Goal: Task Accomplishment & Management: Manage account settings

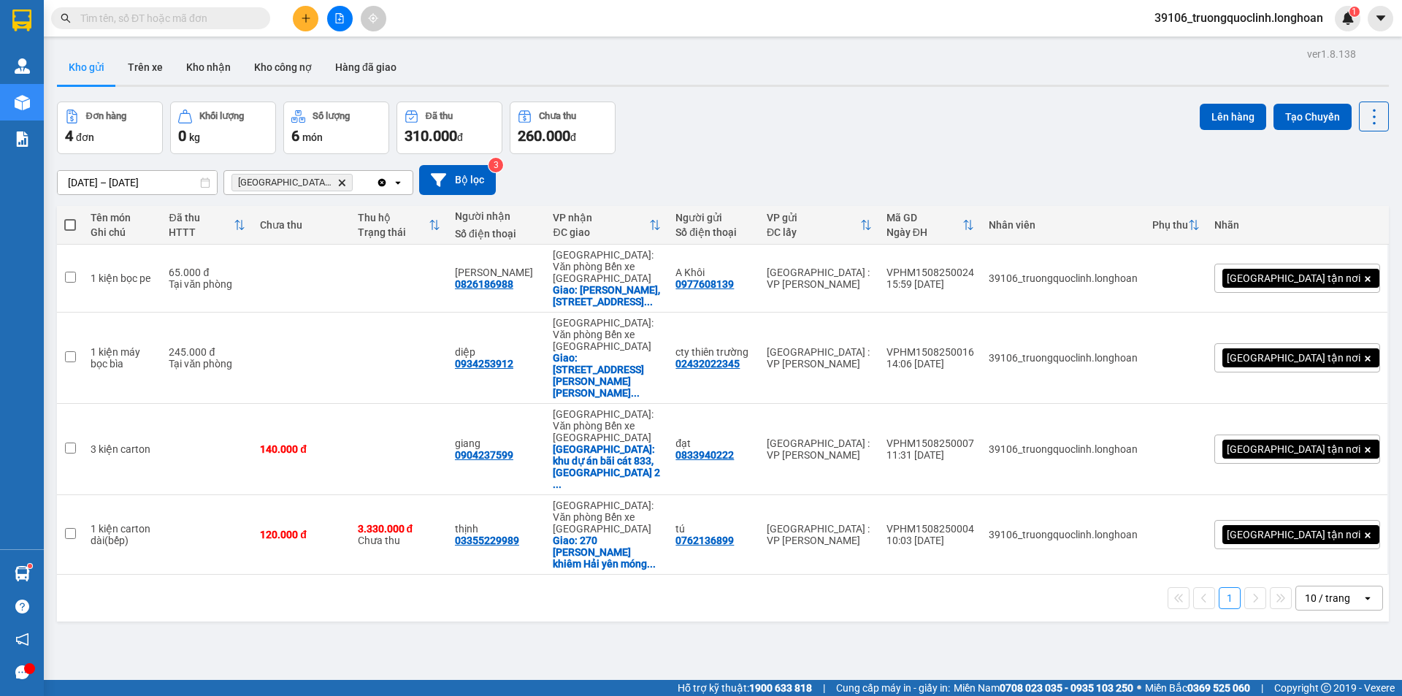
click at [74, 224] on span at bounding box center [70, 225] width 12 height 12
click at [70, 218] on input "checkbox" at bounding box center [70, 218] width 0 height 0
checkbox input "true"
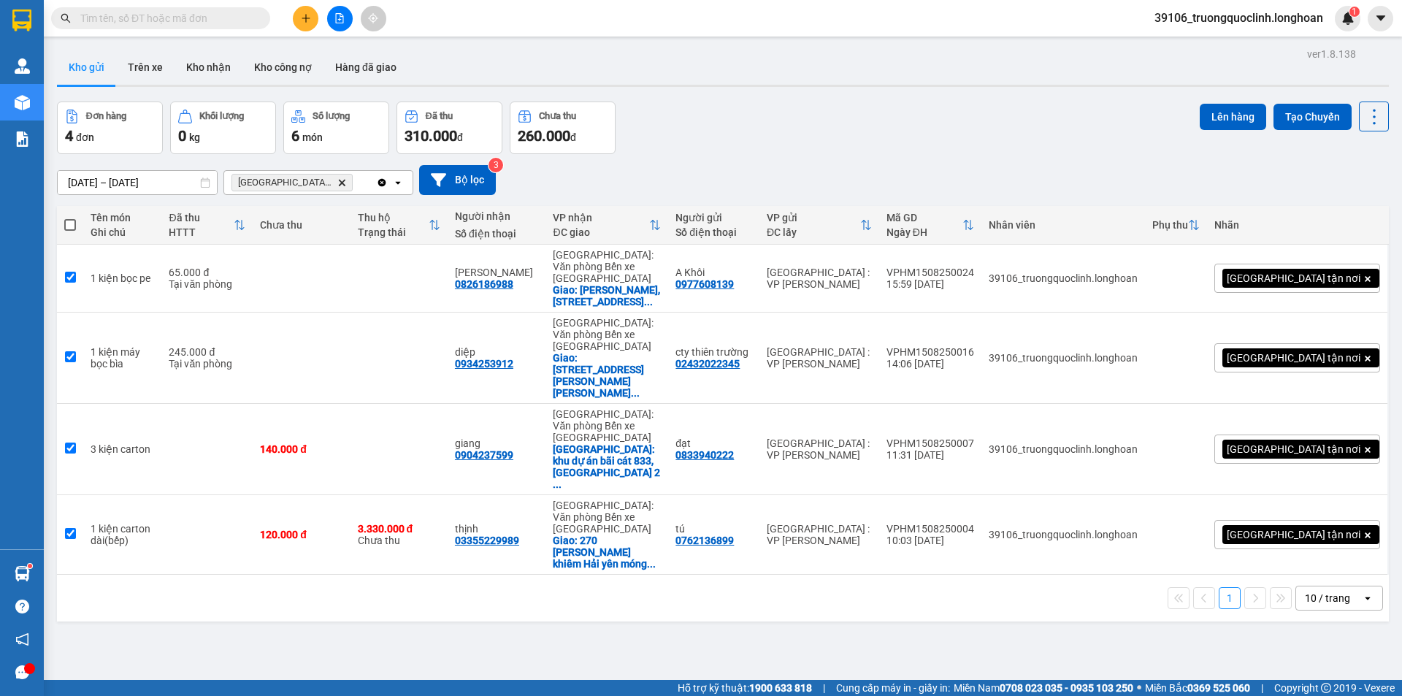
checkbox input "true"
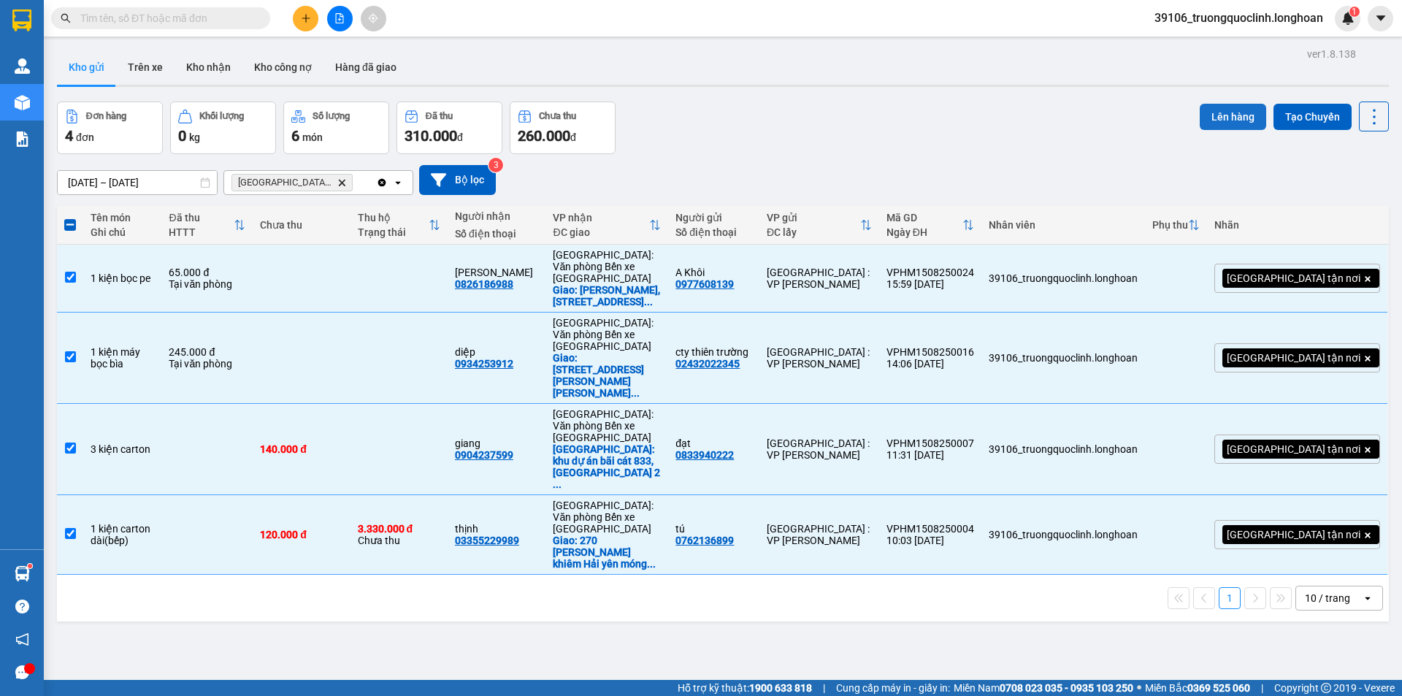
click at [1219, 117] on button "Lên hàng" at bounding box center [1233, 117] width 66 height 26
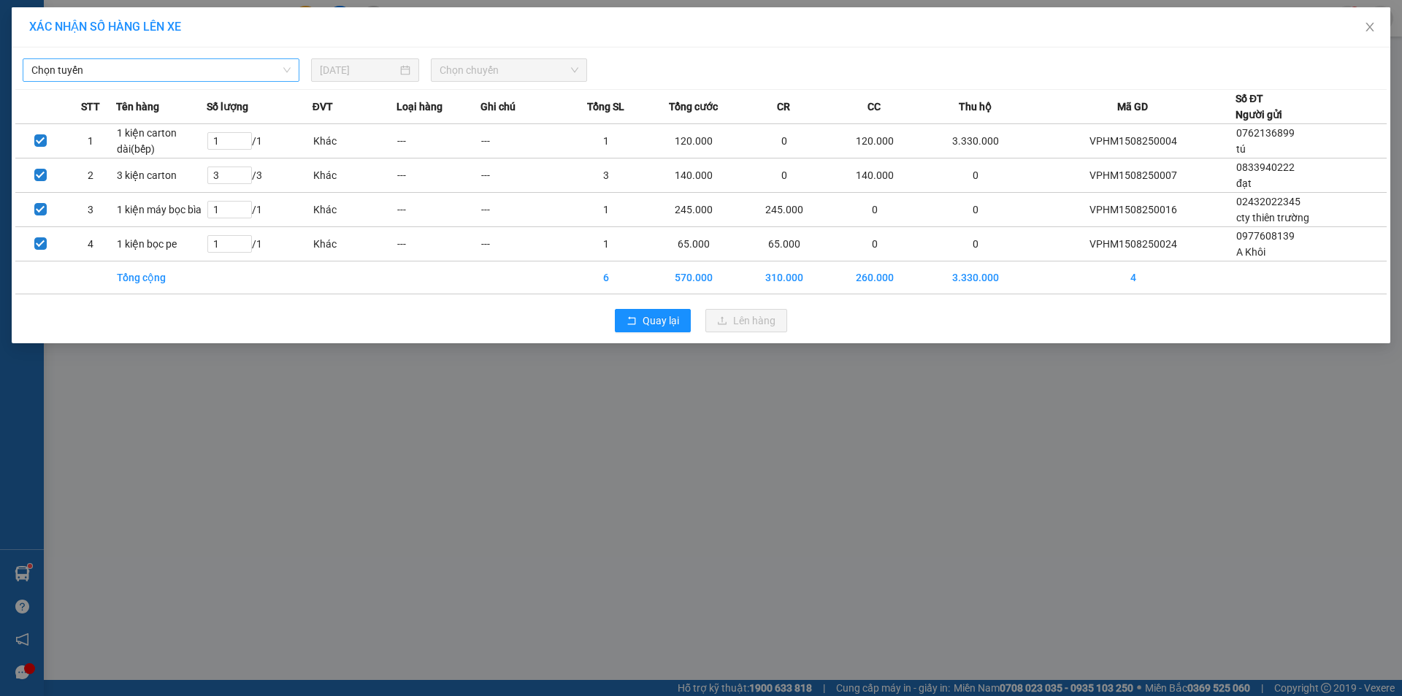
click at [187, 73] on span "Chọn tuyến" at bounding box center [160, 70] width 259 height 22
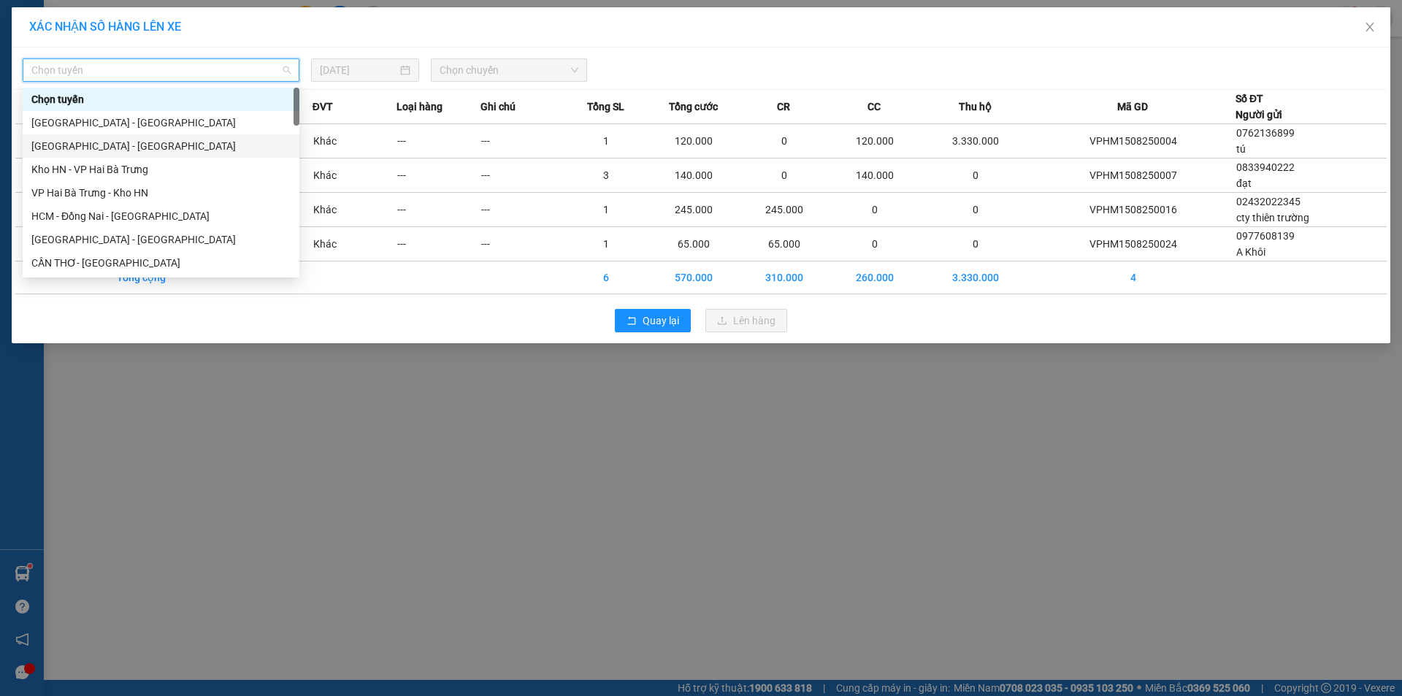
click at [101, 144] on div "Hà Nội - Hải Phòng" at bounding box center [160, 146] width 259 height 16
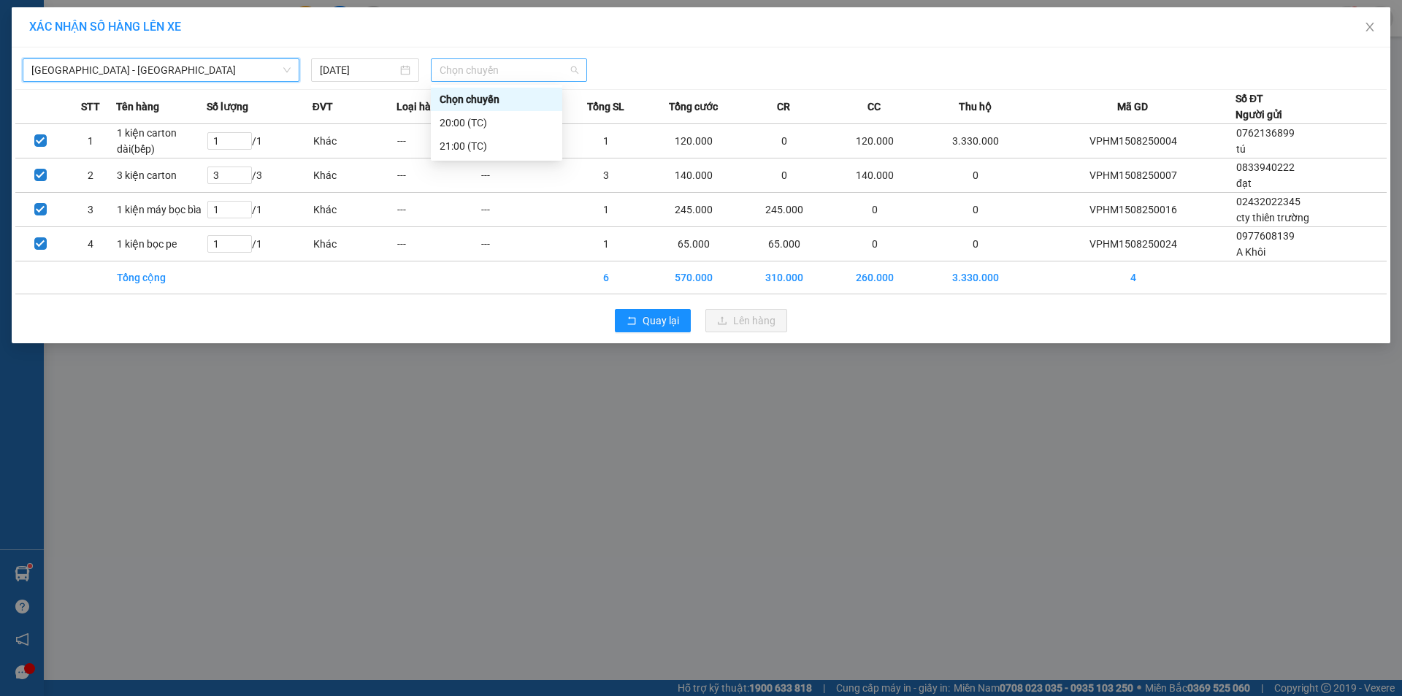
click at [498, 68] on span "Chọn chuyến" at bounding box center [509, 70] width 139 height 22
click at [492, 147] on div "21:00 (TC)" at bounding box center [497, 146] width 114 height 16
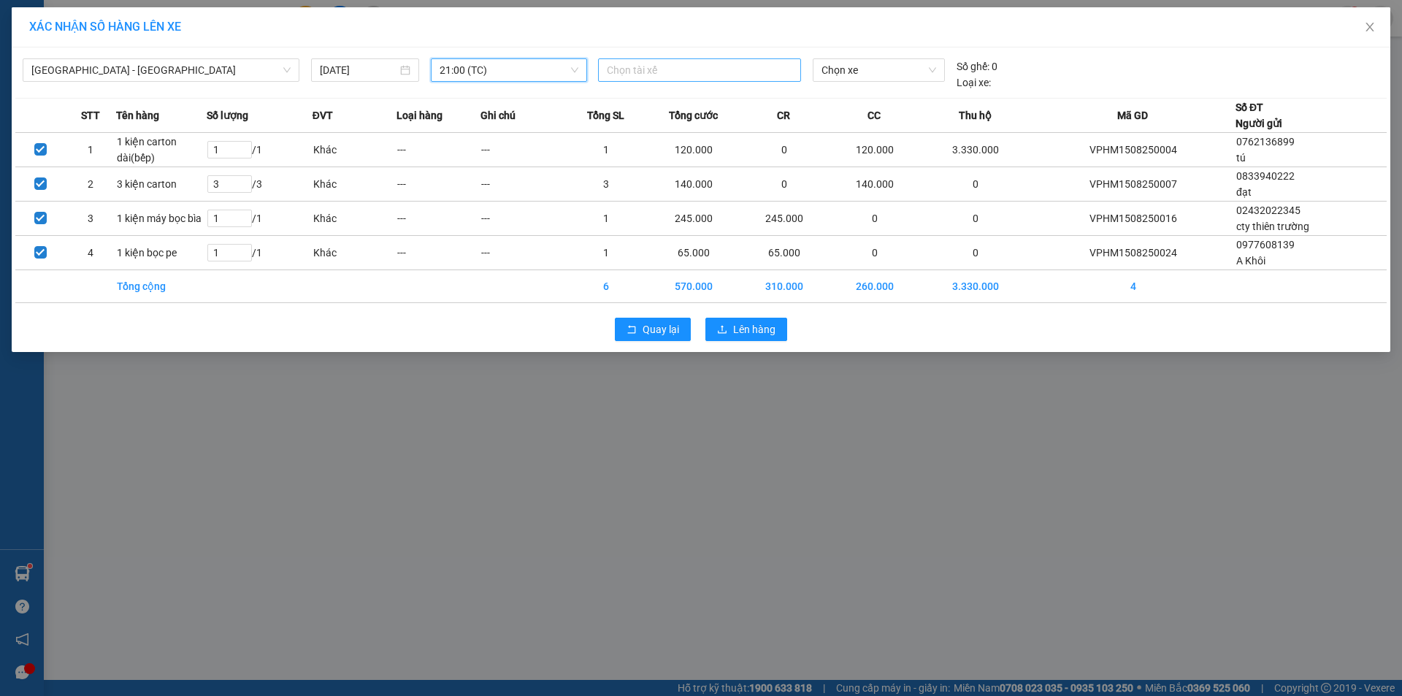
click at [690, 74] on div at bounding box center [700, 70] width 196 height 18
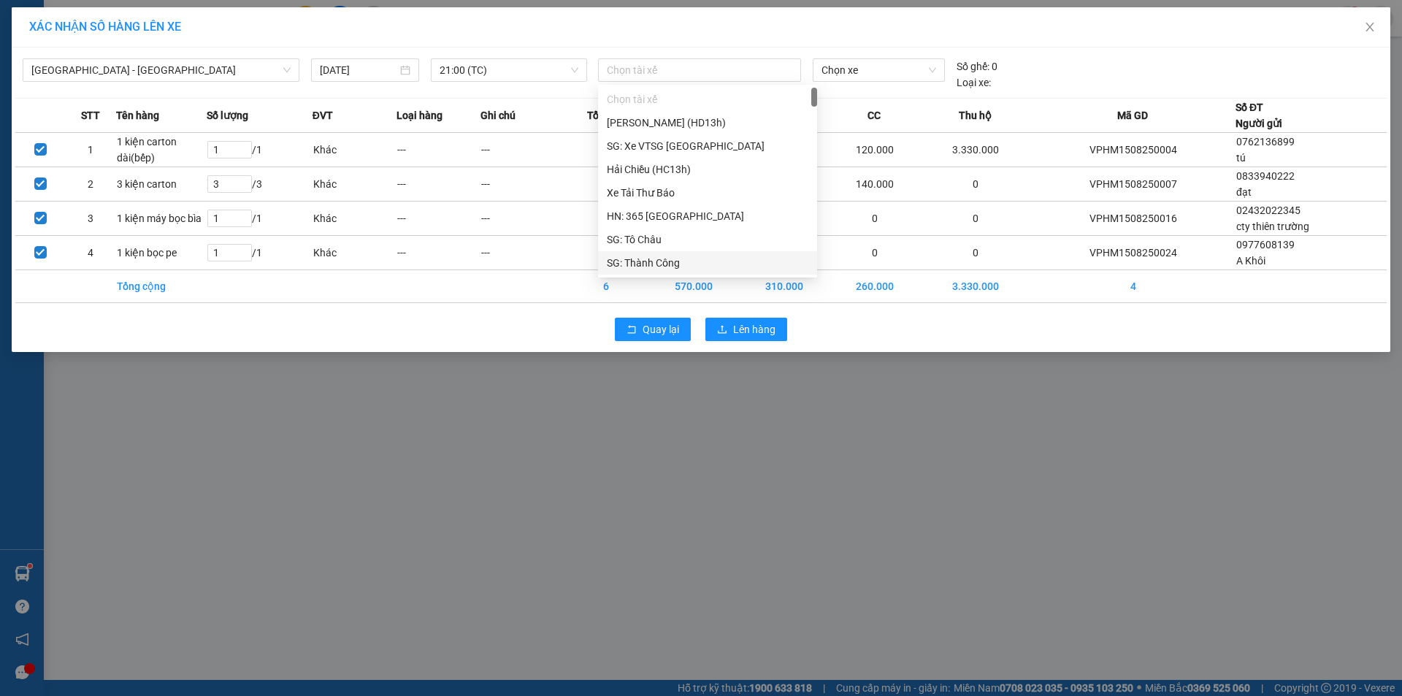
click at [534, 426] on div "XÁC NHẬN SỐ HÀNG LÊN XE Hà Nội - Hải Phòng 15/08/2025 21:00 (TC) Chọn tài xế Ch…" at bounding box center [701, 348] width 1402 height 696
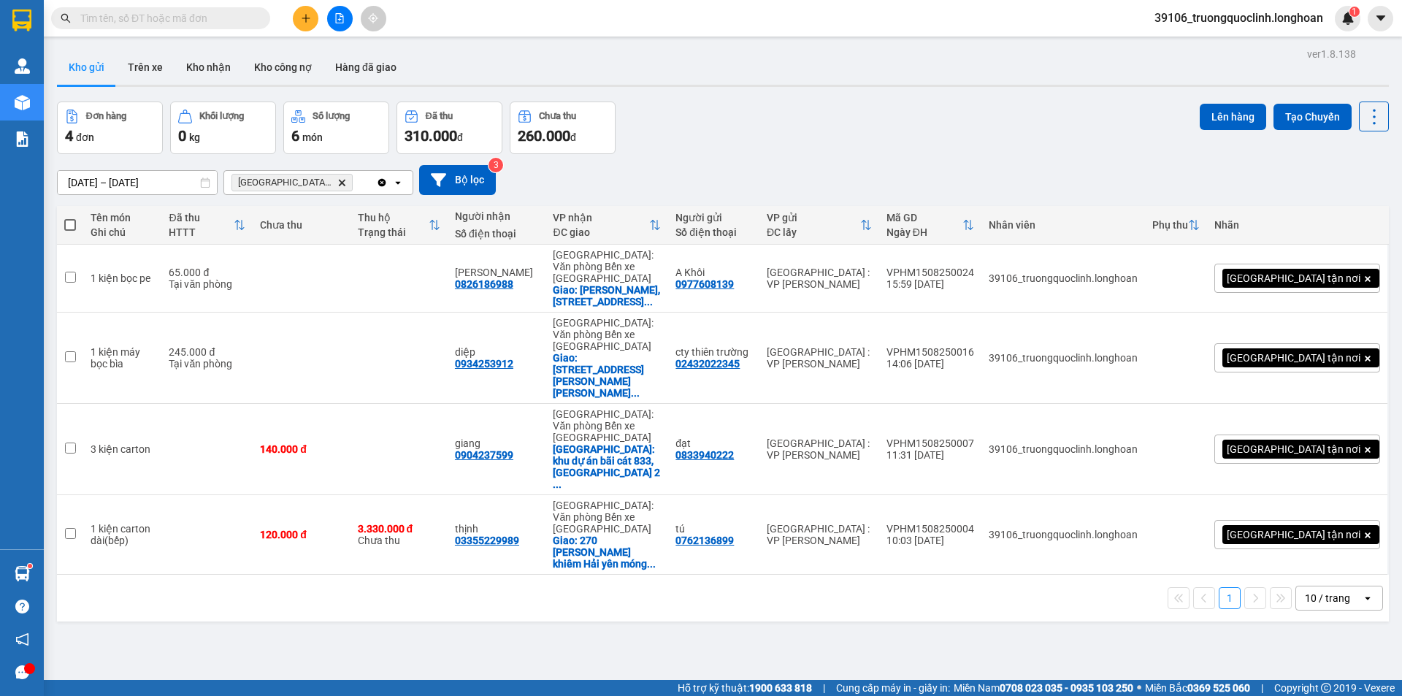
drag, startPoint x: 72, startPoint y: 227, endPoint x: 80, endPoint y: 204, distance: 24.7
click at [70, 227] on span at bounding box center [70, 225] width 12 height 12
click at [70, 218] on input "checkbox" at bounding box center [70, 218] width 0 height 0
checkbox input "true"
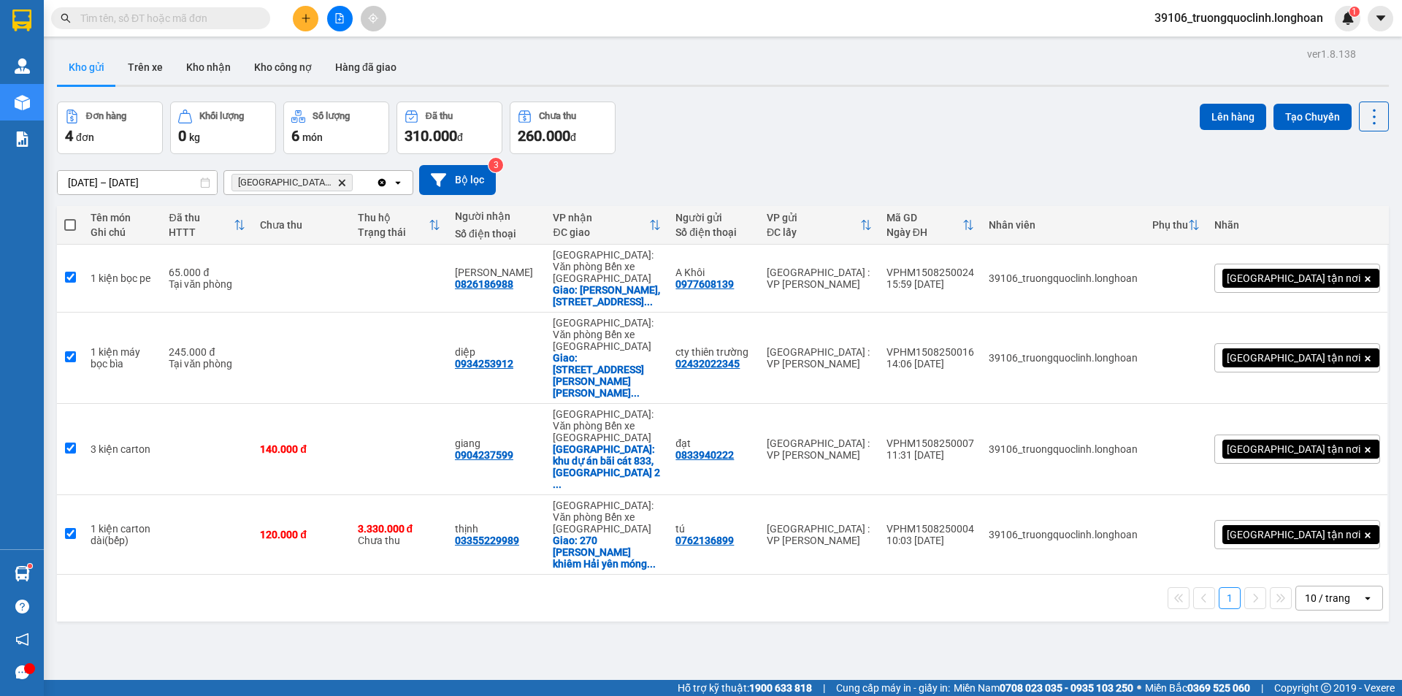
checkbox input "true"
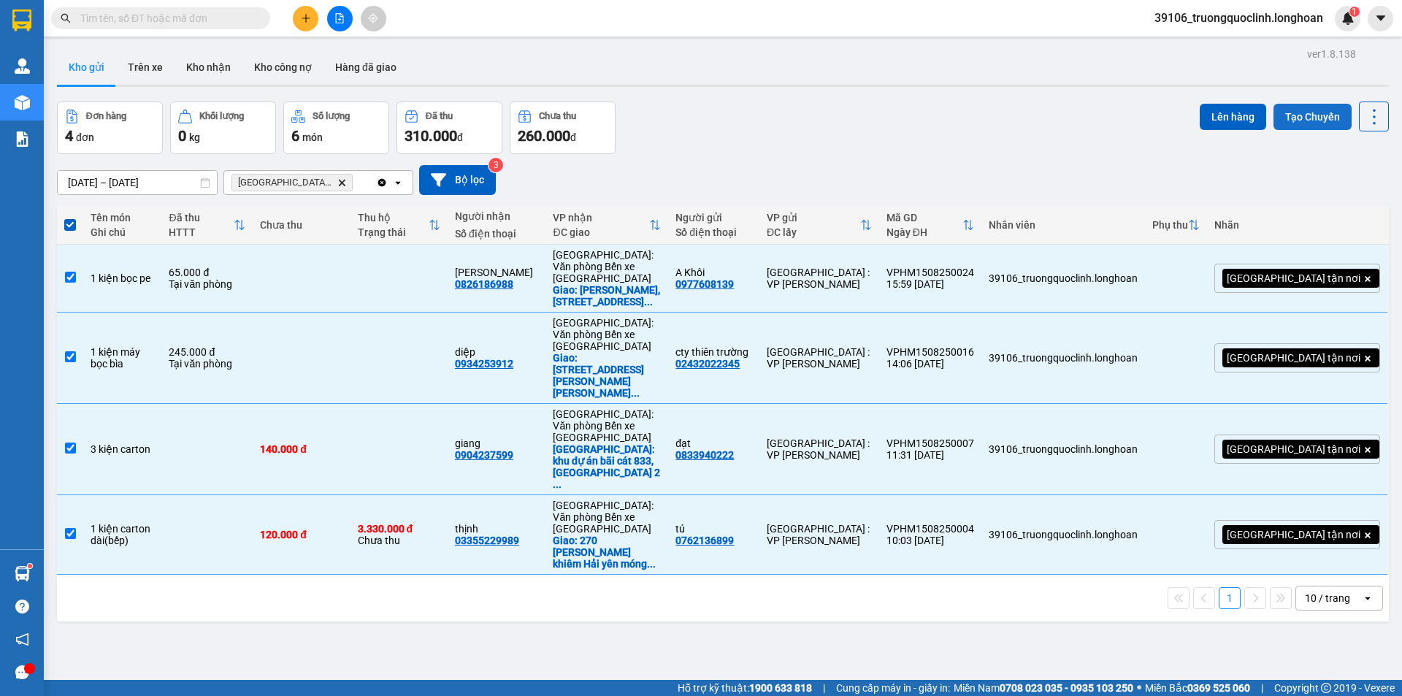
click at [1292, 111] on button "Tạo Chuyến" at bounding box center [1312, 117] width 78 height 26
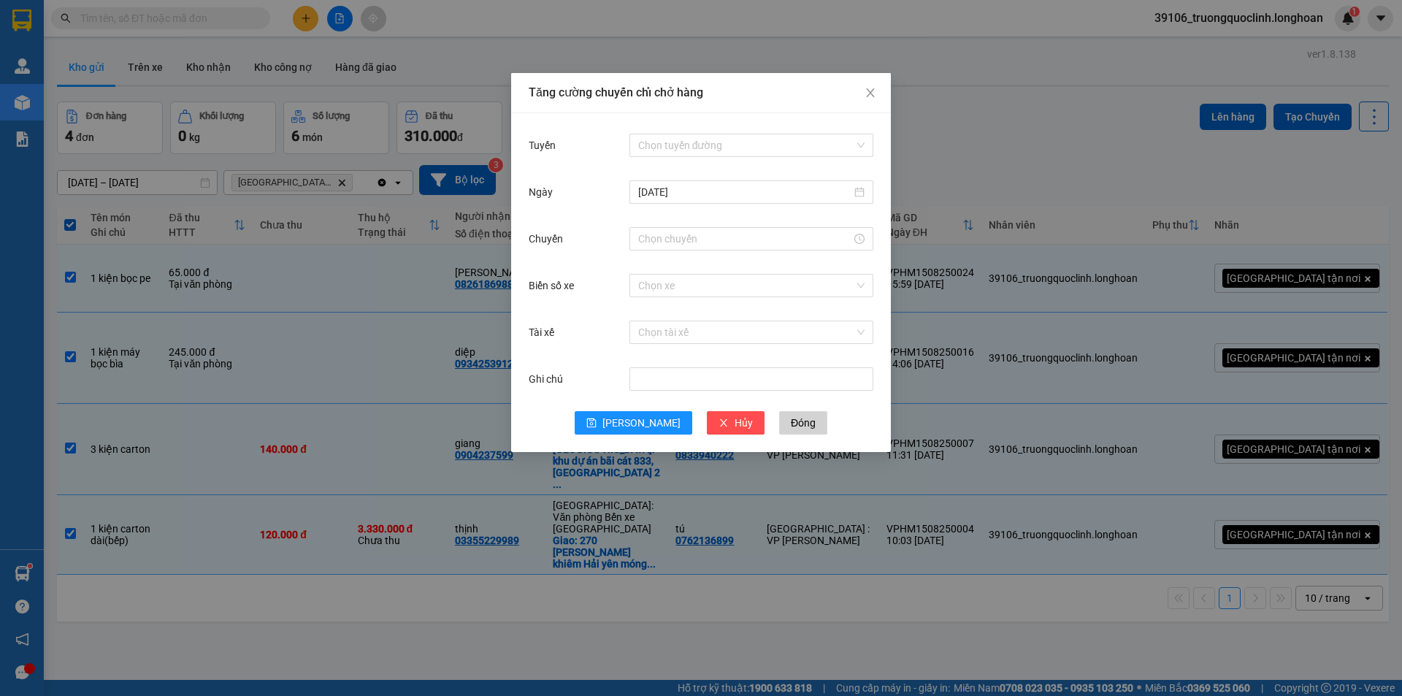
click at [402, 49] on div "Tăng cường chuyến chỉ chở hàng Tuyến Chọn tuyến đường Ngày 15/08/2025 Chuyến Bi…" at bounding box center [701, 348] width 1402 height 696
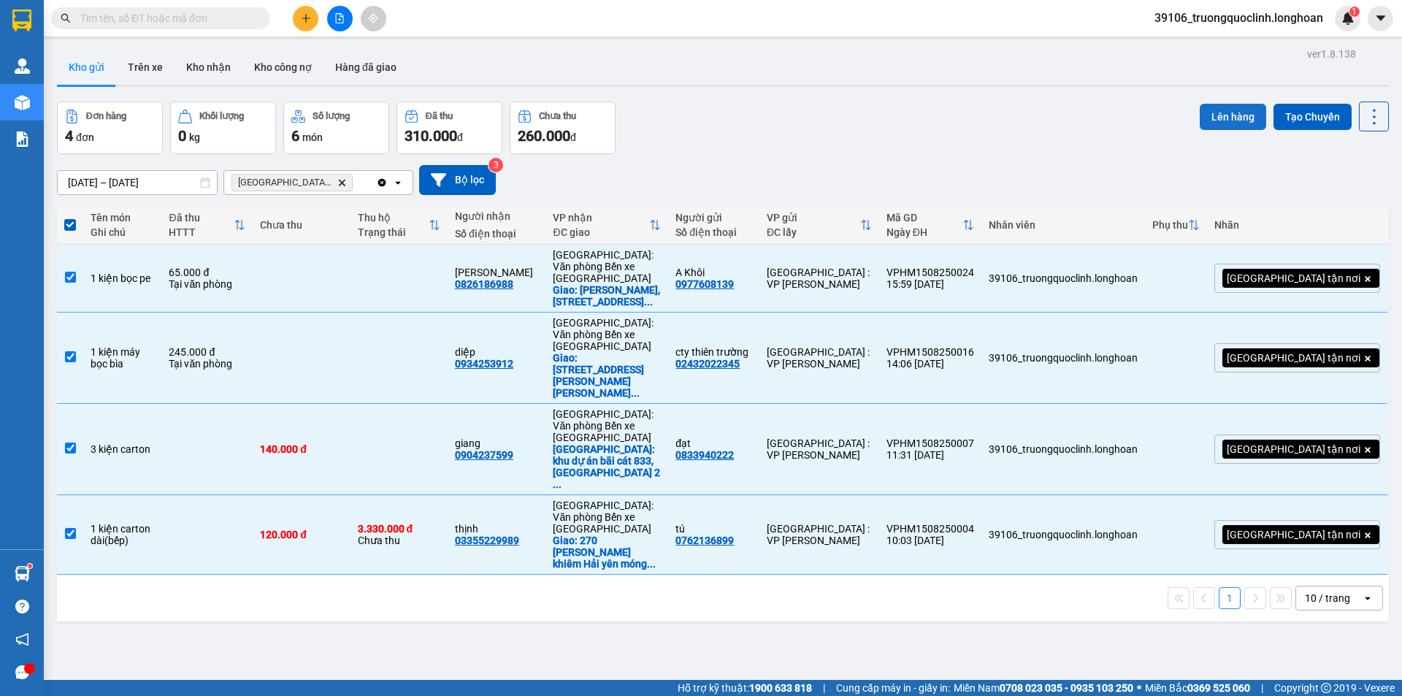
click at [1227, 122] on button "Lên hàng" at bounding box center [1233, 117] width 66 height 26
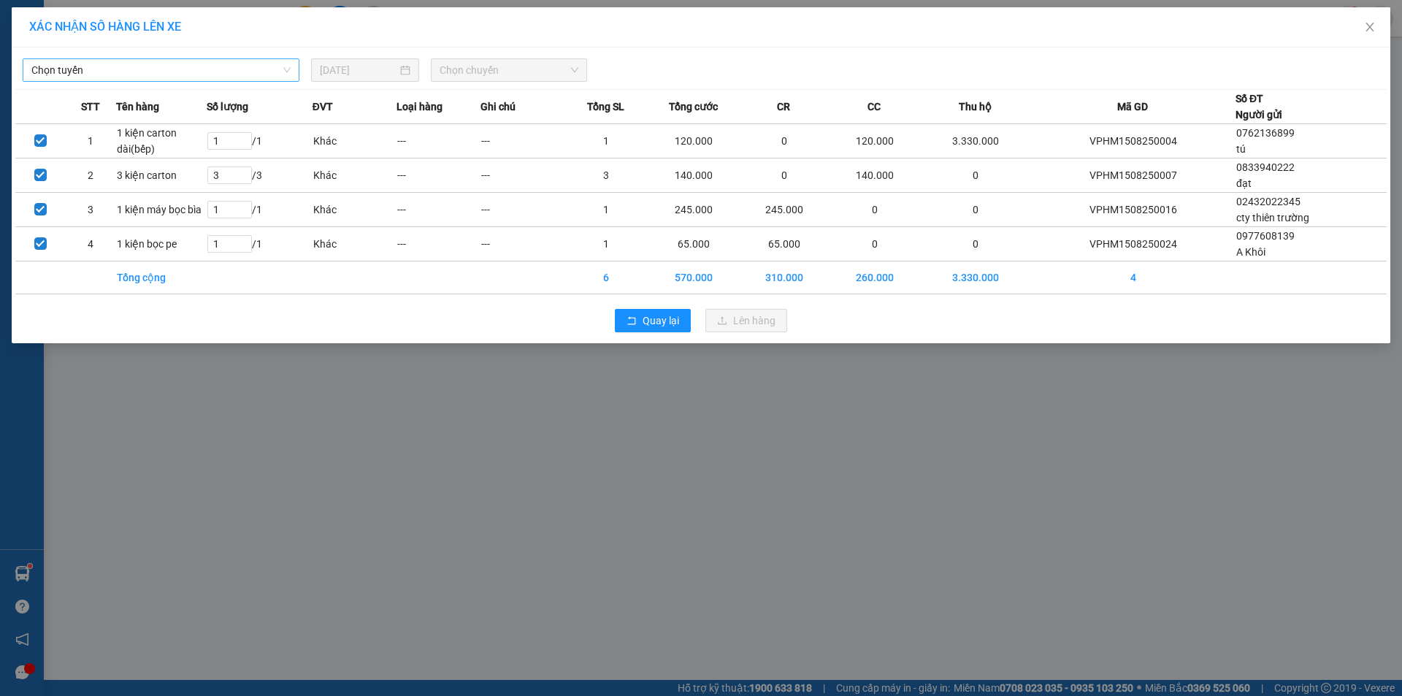
click at [220, 66] on span "Chọn tuyến" at bounding box center [160, 70] width 259 height 22
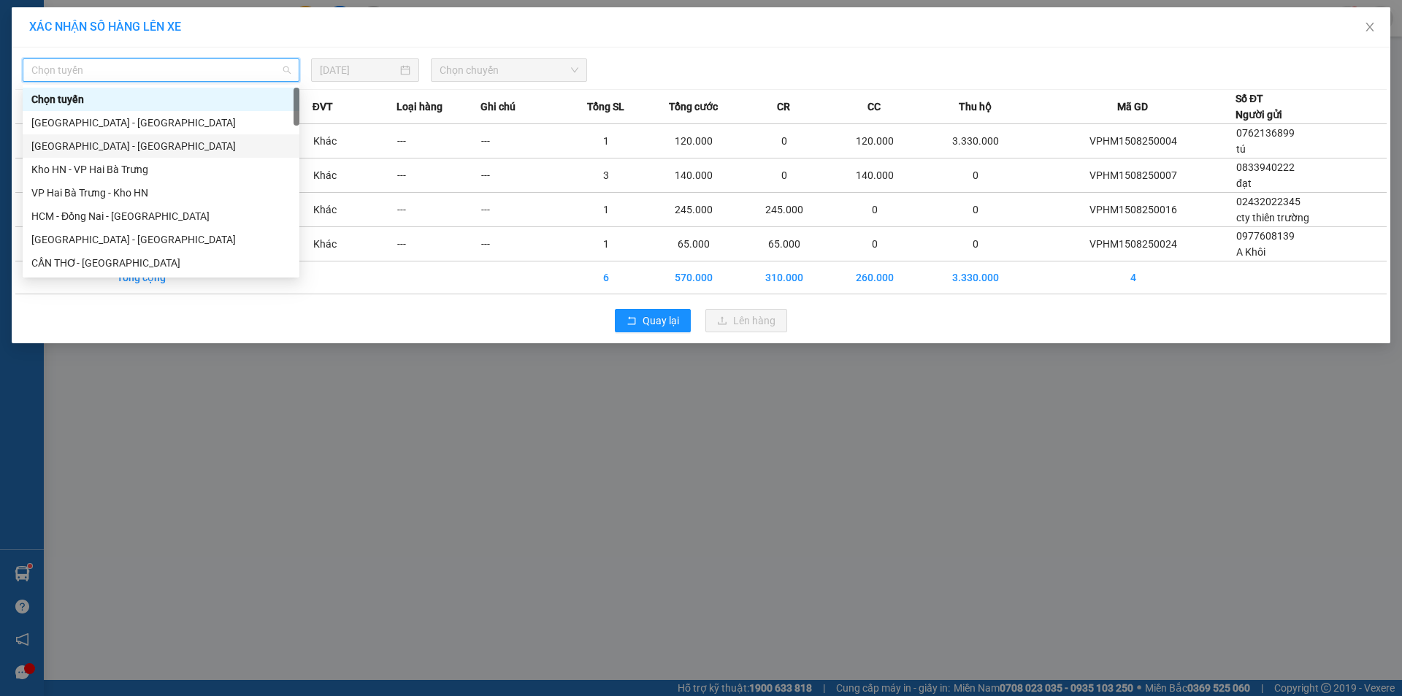
click at [95, 147] on div "Hà Nội - Hải Phòng" at bounding box center [160, 146] width 259 height 16
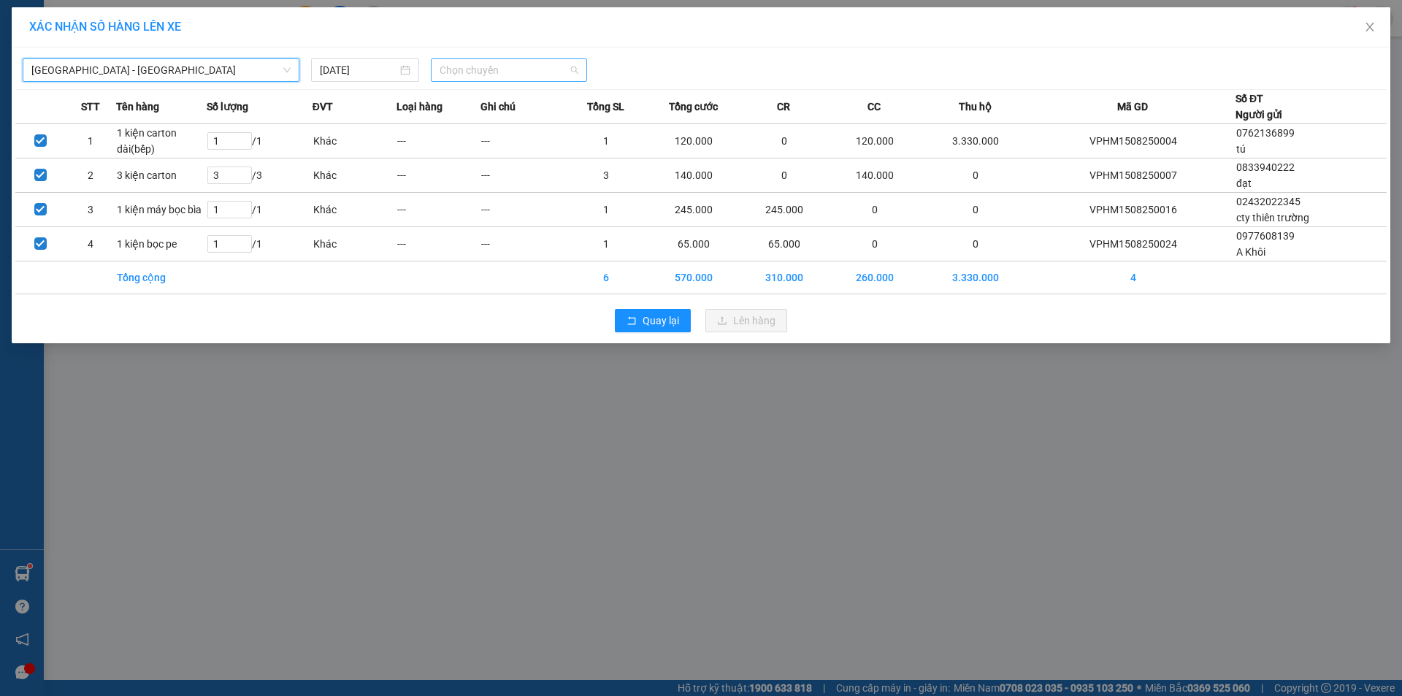
click at [494, 76] on span "Chọn chuyến" at bounding box center [509, 70] width 139 height 22
click at [462, 120] on div "20:00 (TC)" at bounding box center [497, 123] width 114 height 16
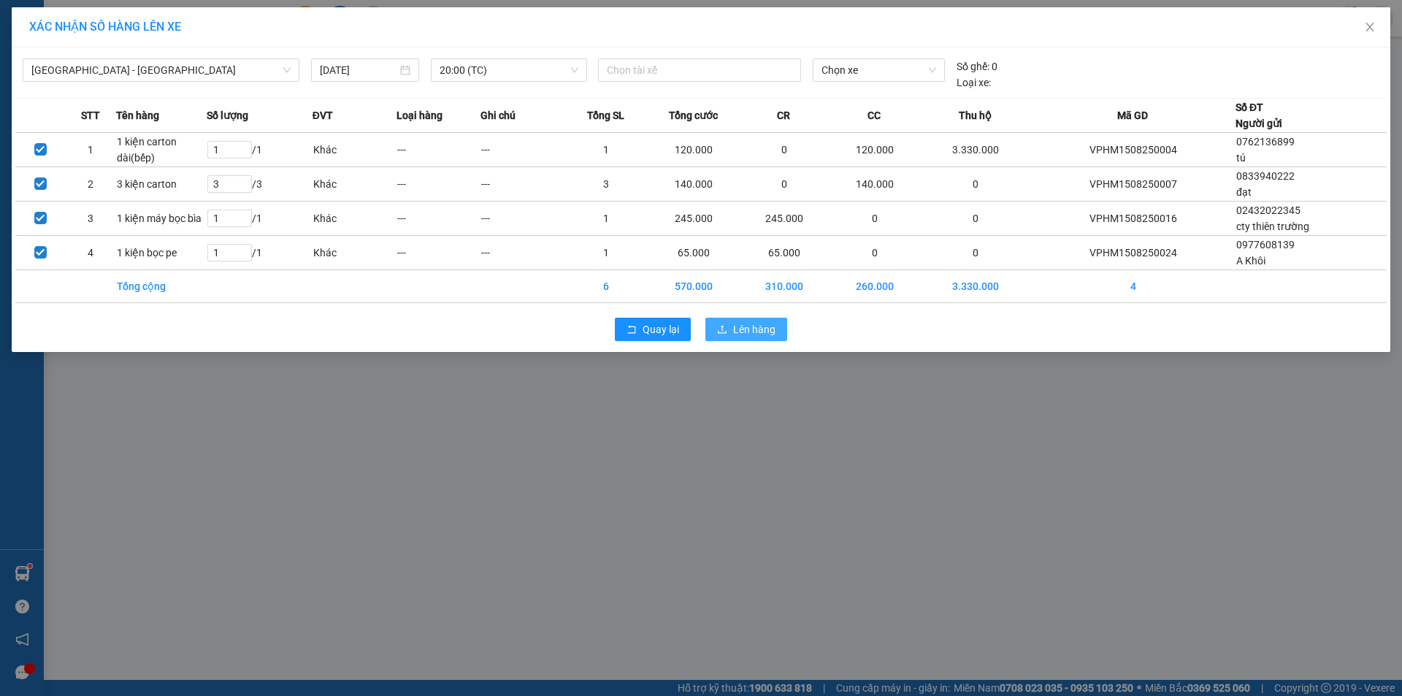
click at [743, 325] on span "Lên hàng" at bounding box center [754, 329] width 42 height 16
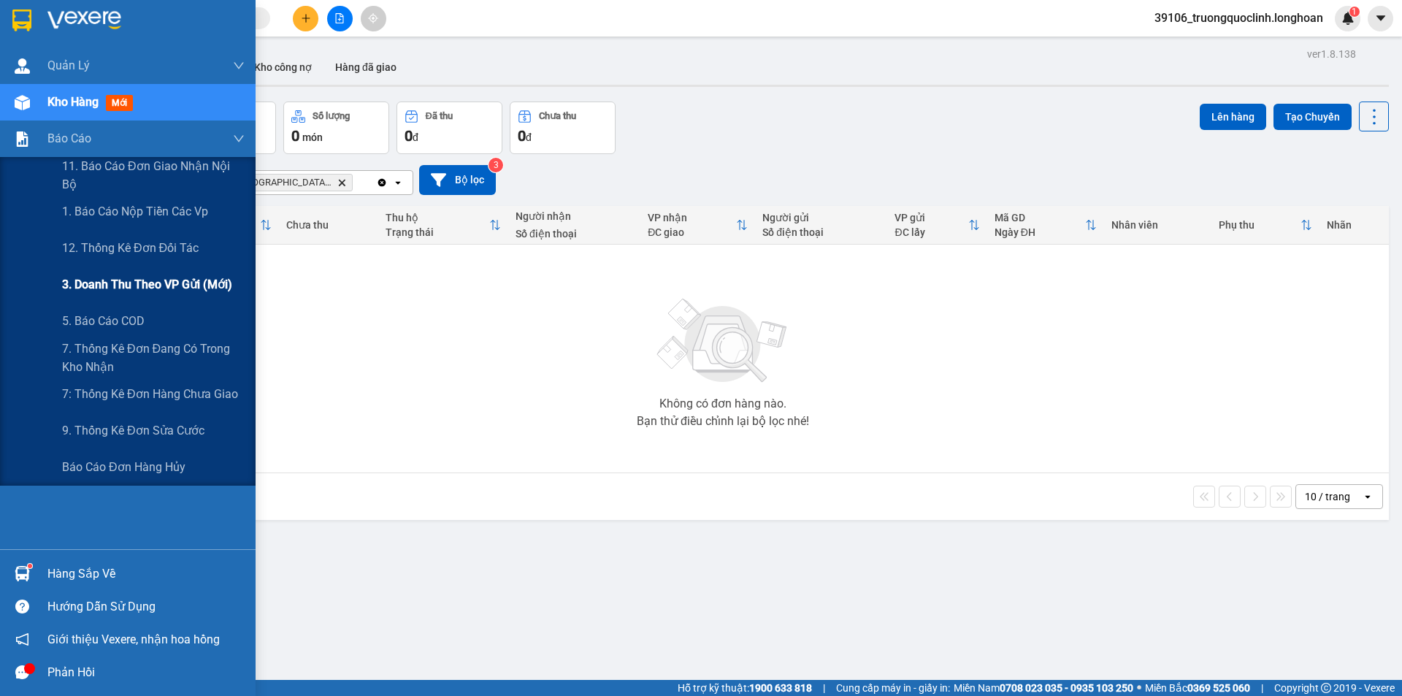
click at [89, 272] on div "3. Doanh Thu theo VP Gửi (mới)" at bounding box center [153, 284] width 183 height 37
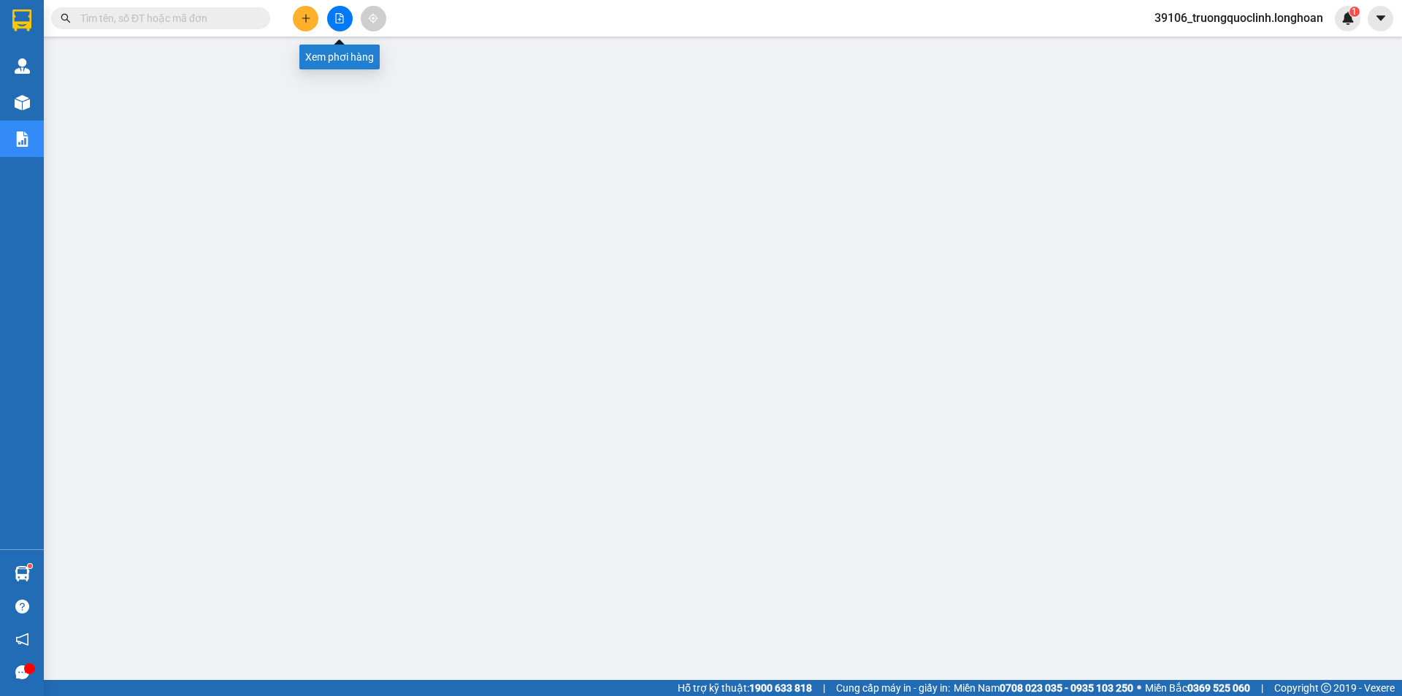
click at [334, 20] on button at bounding box center [340, 19] width 26 height 26
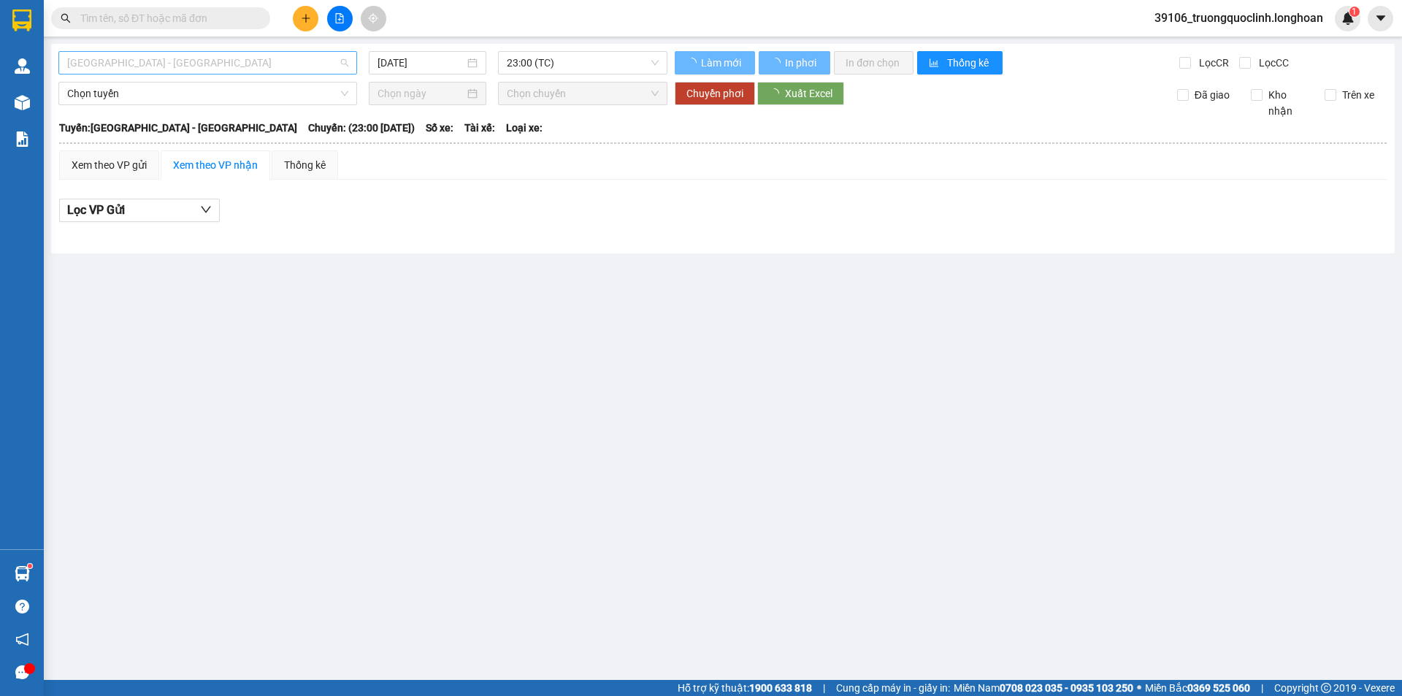
click at [230, 58] on span "Hải Phòng - Hà Nội" at bounding box center [207, 63] width 281 height 22
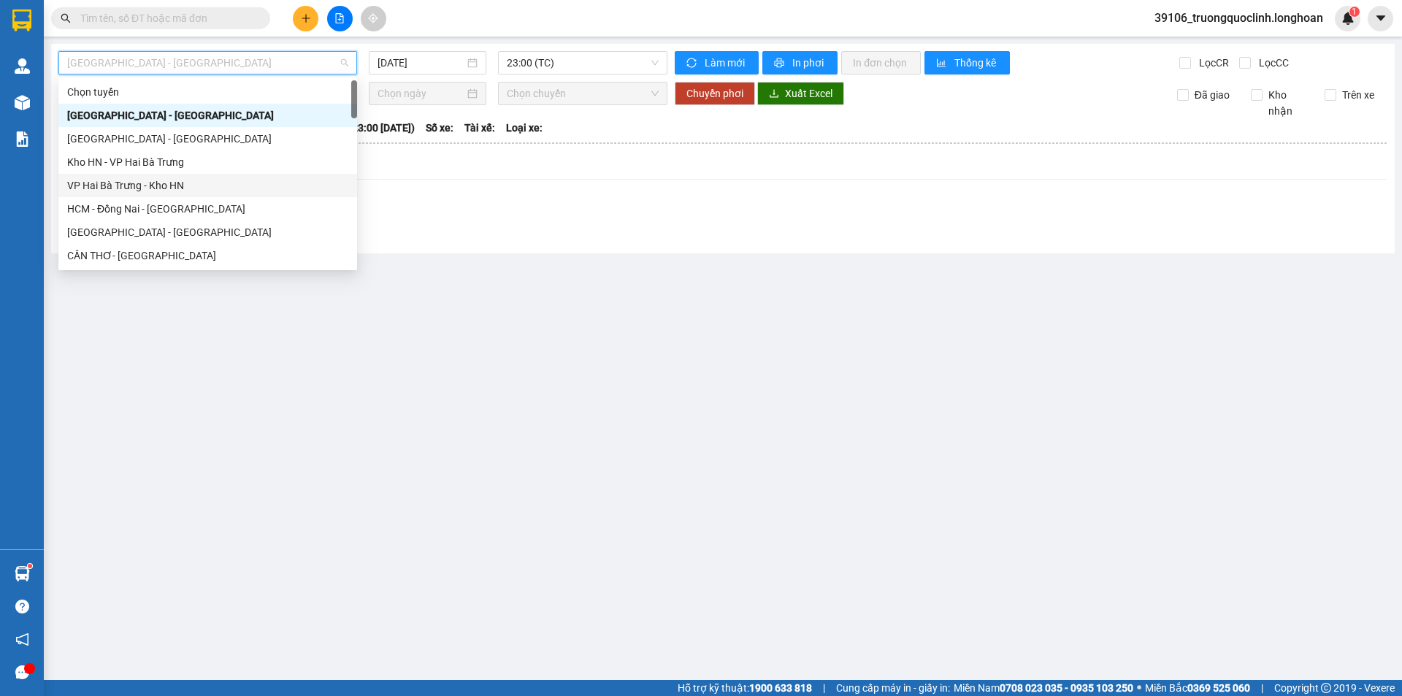
click at [156, 178] on div "VP Hai Bà Trưng - Kho HN" at bounding box center [207, 185] width 281 height 16
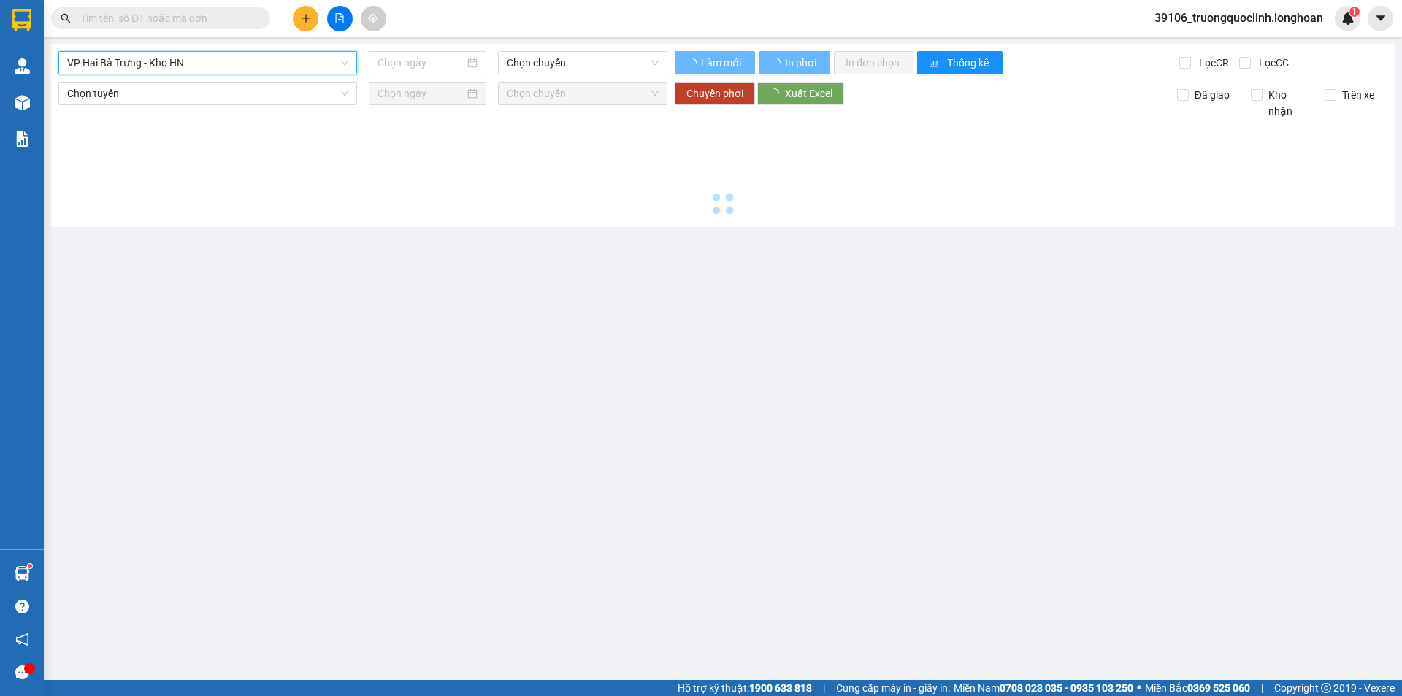
type input "[DATE]"
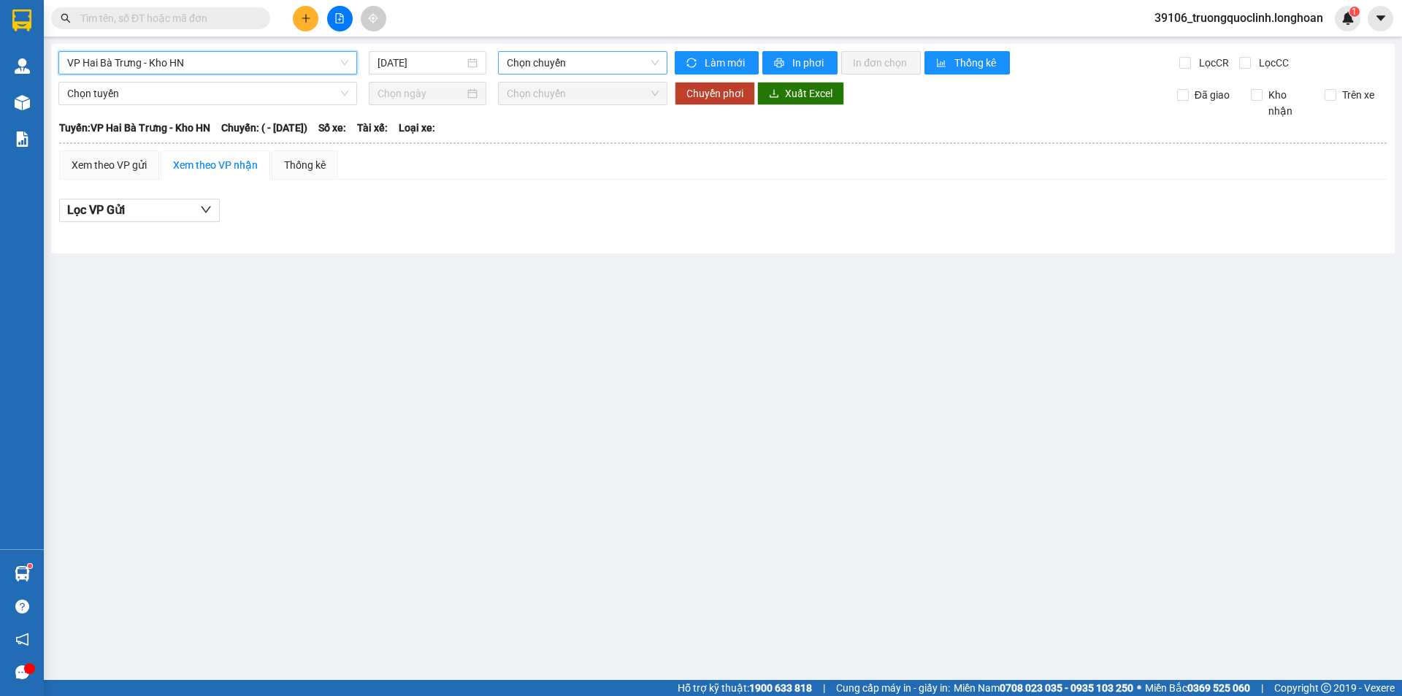
click at [545, 54] on span "Chọn chuyến" at bounding box center [583, 63] width 152 height 22
click at [268, 63] on span "VP Hai Bà Trưng - Kho HN" at bounding box center [207, 63] width 281 height 22
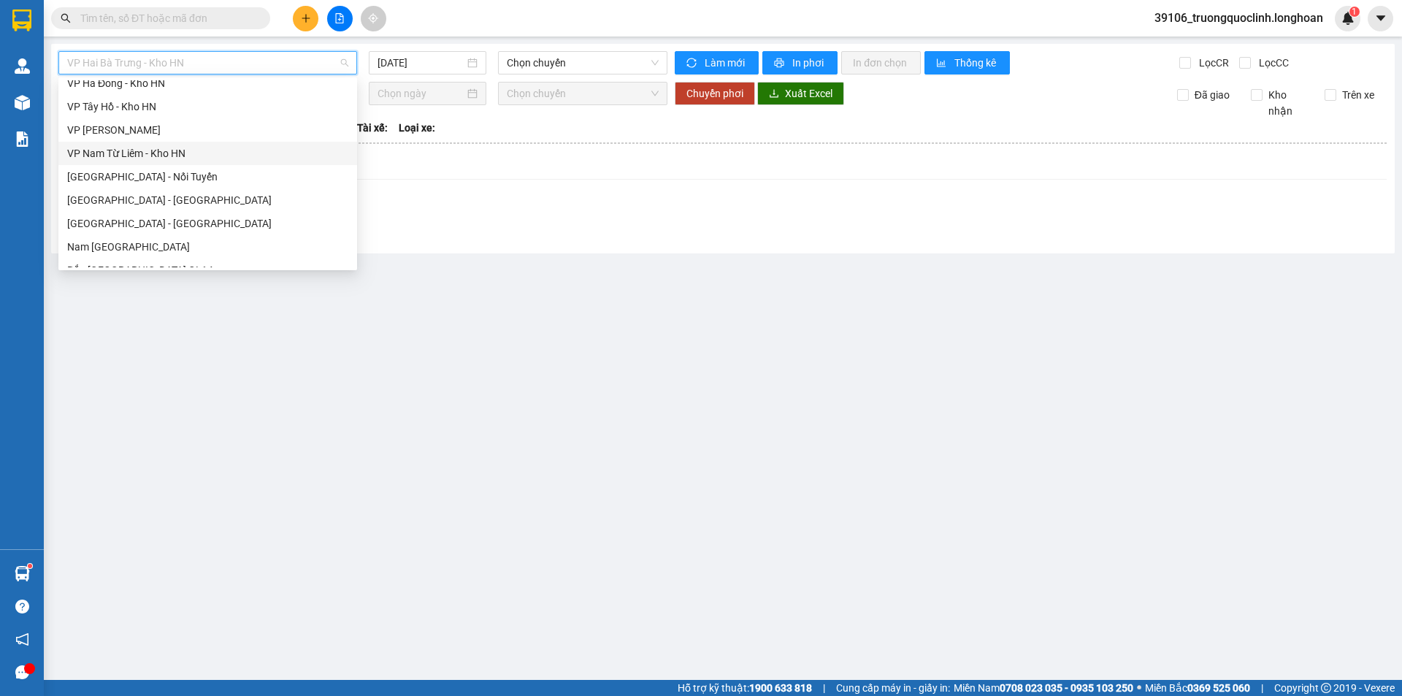
scroll to position [730, 0]
click at [136, 130] on div "VP Hai Bà Trưng - Kho HN" at bounding box center [207, 133] width 281 height 16
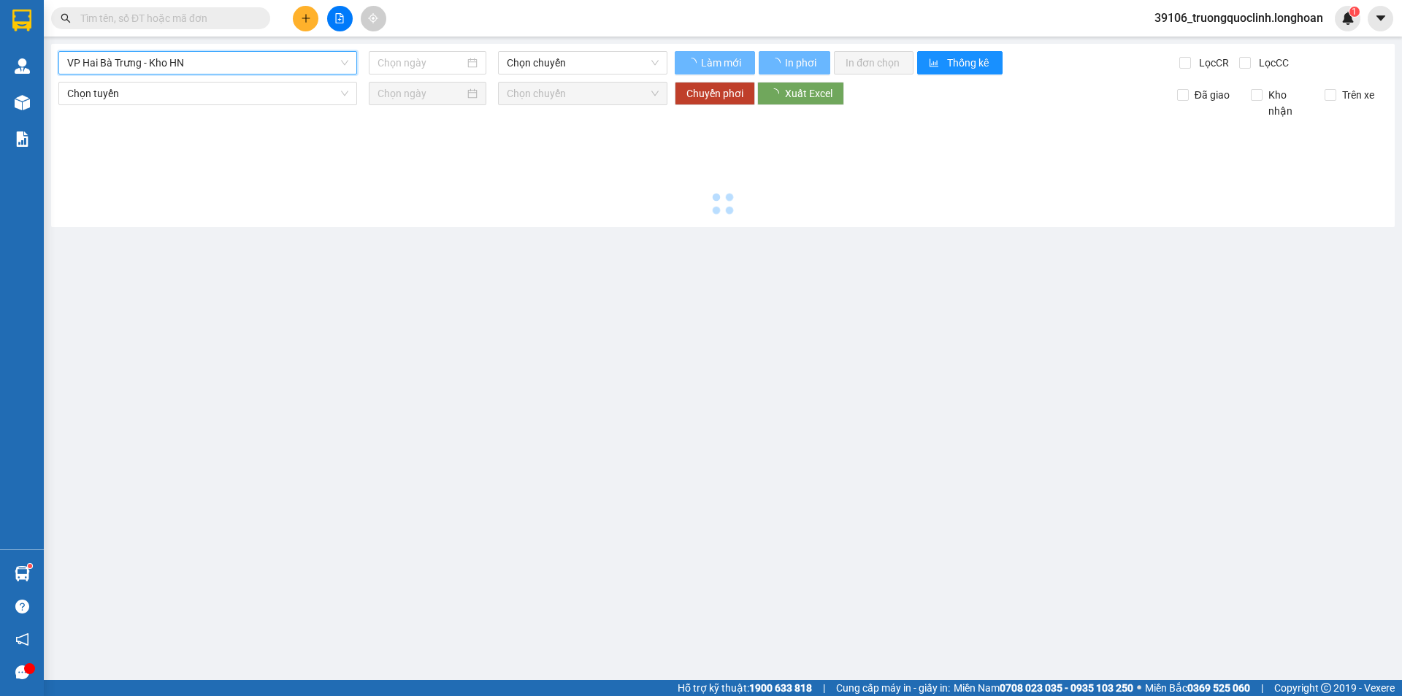
type input "[DATE]"
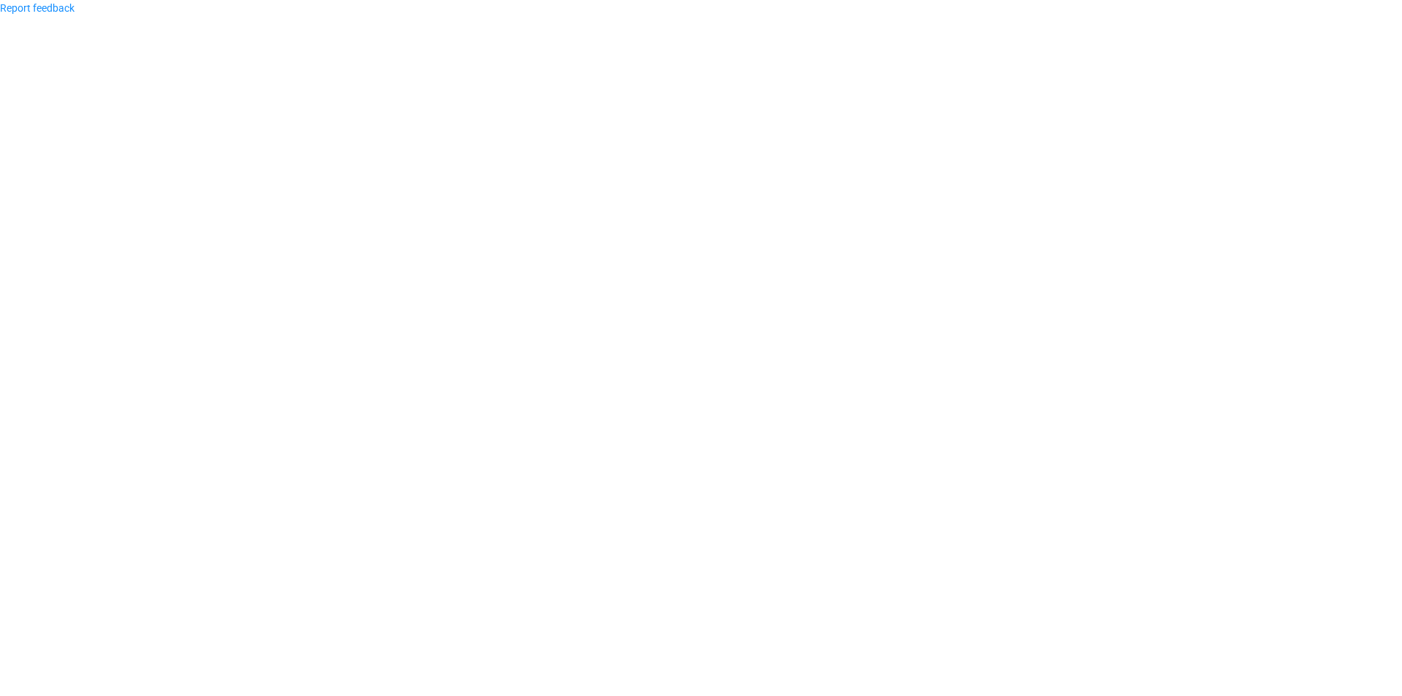
click at [529, 53] on body "Report feedback" at bounding box center [701, 348] width 1402 height 696
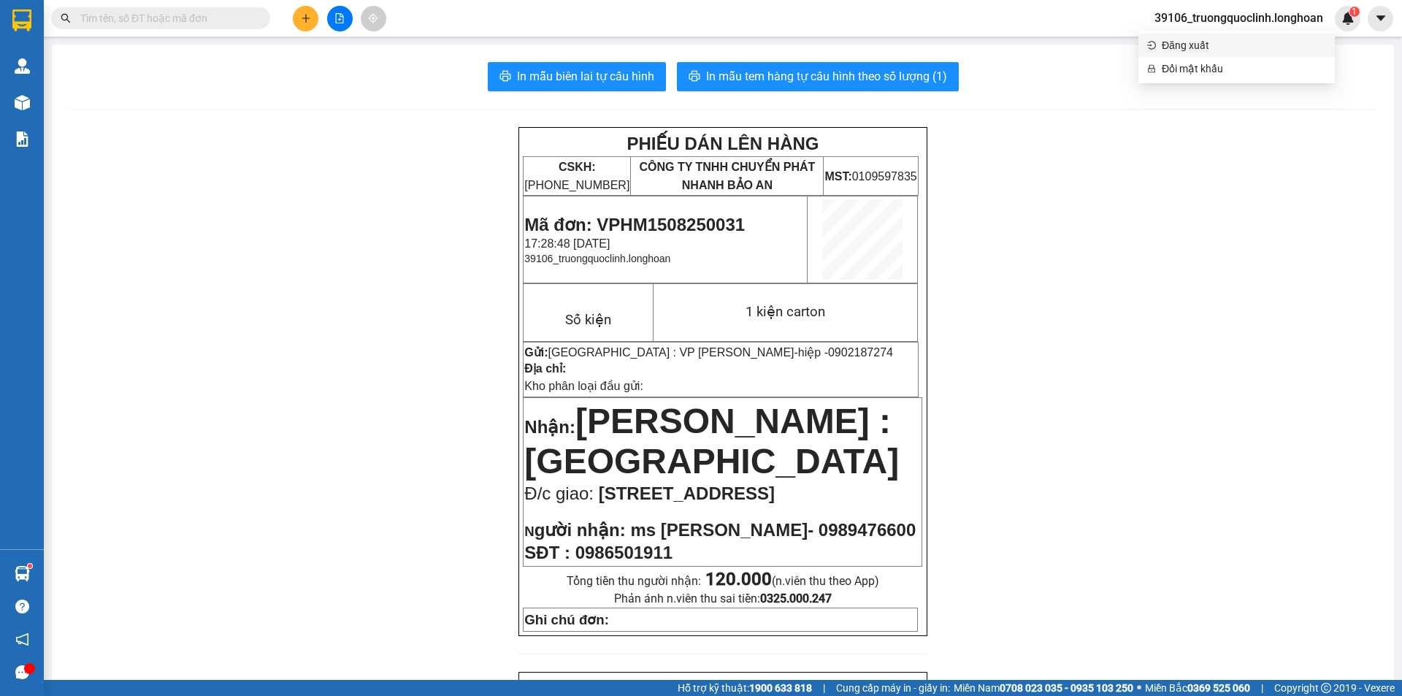
click at [1240, 50] on span "Đăng xuất" at bounding box center [1244, 45] width 164 height 16
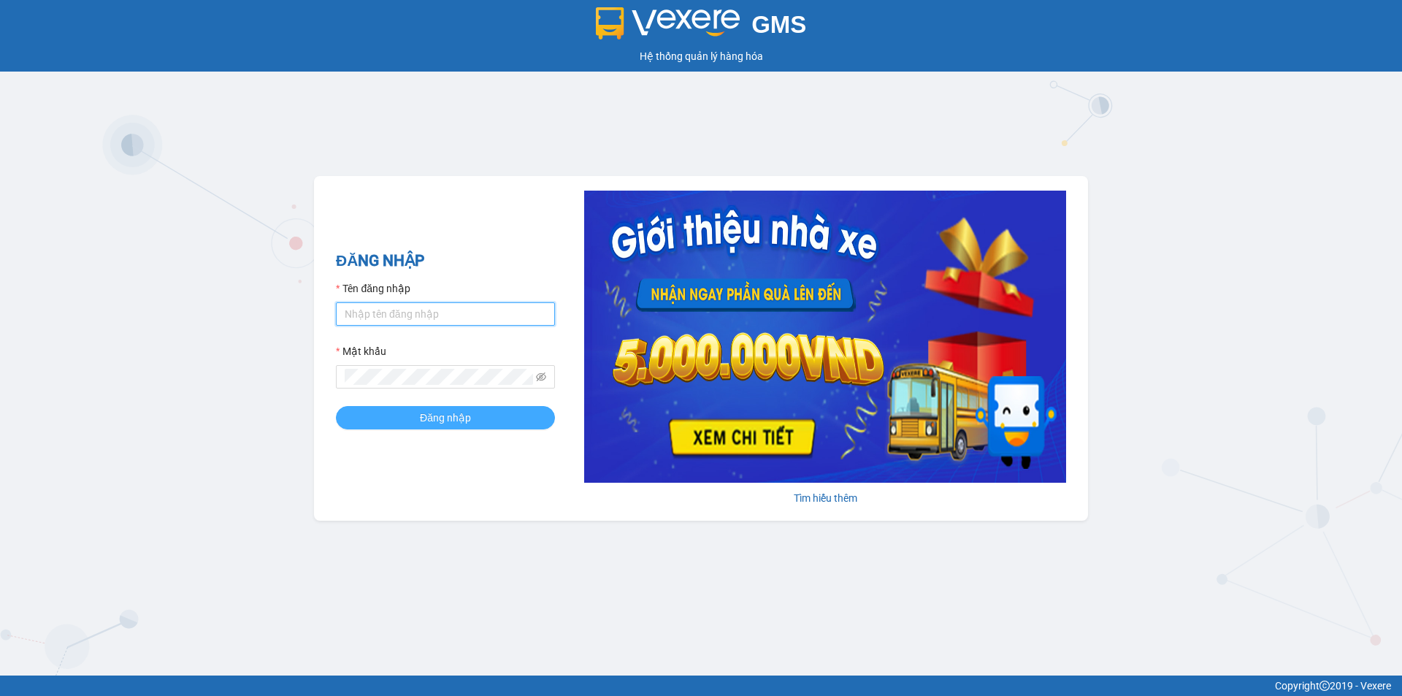
type input "truongquoclinh.longhoan"
click at [477, 415] on button "Đăng nhập" at bounding box center [445, 417] width 219 height 23
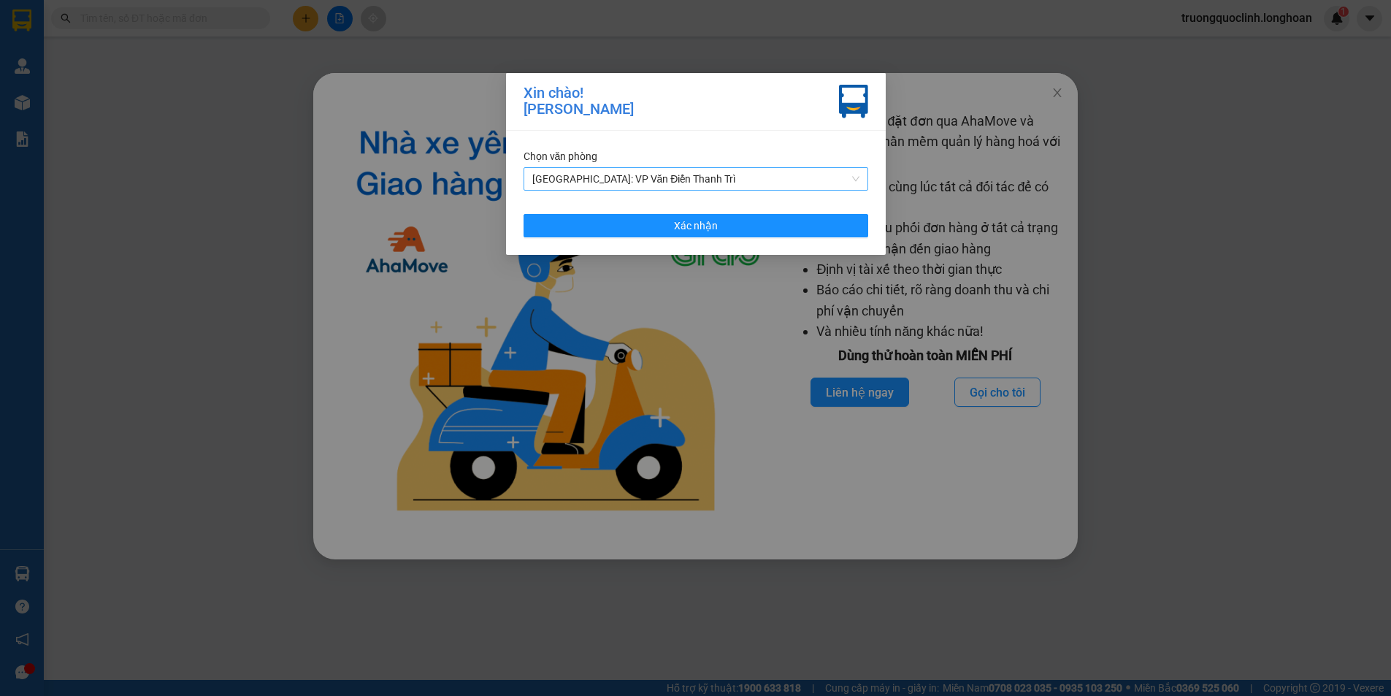
click at [726, 174] on span "[GEOGRAPHIC_DATA]: VP Văn Điển Thanh Trì" at bounding box center [695, 179] width 327 height 22
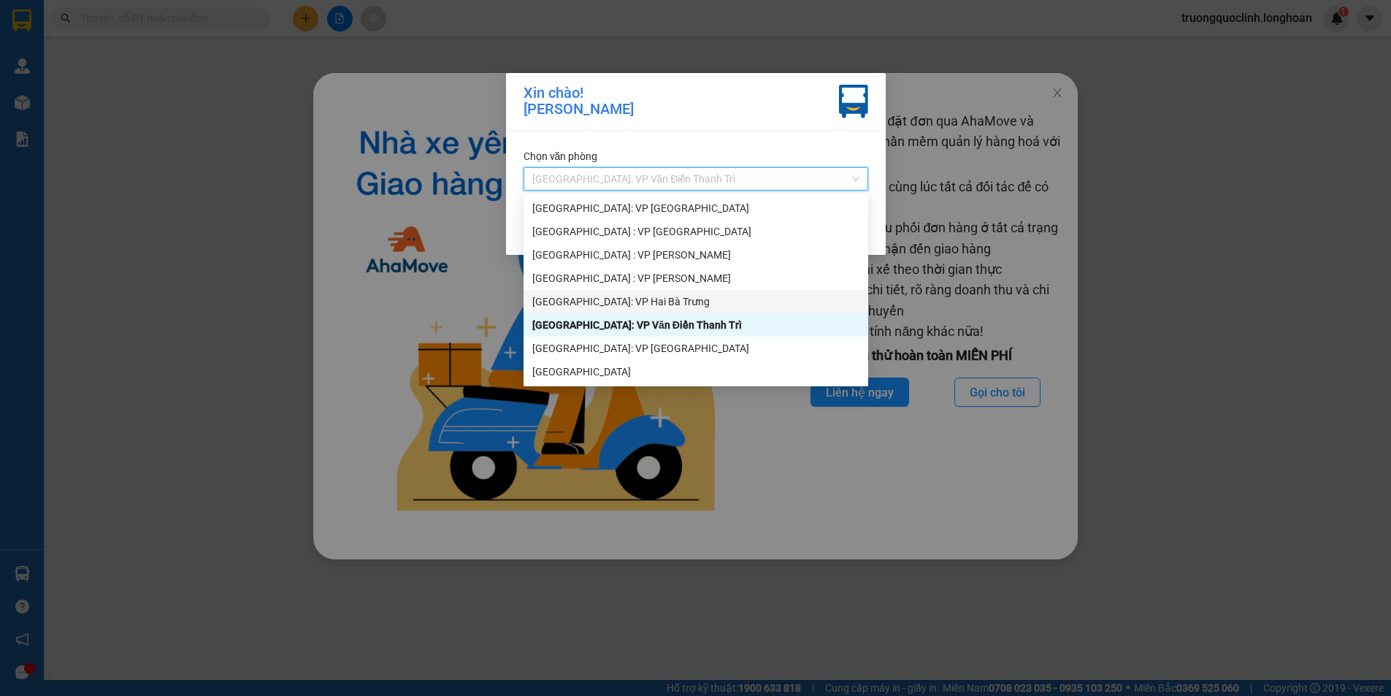
click at [630, 299] on div "[GEOGRAPHIC_DATA]: VP Hai Bà Trưng" at bounding box center [695, 301] width 327 height 16
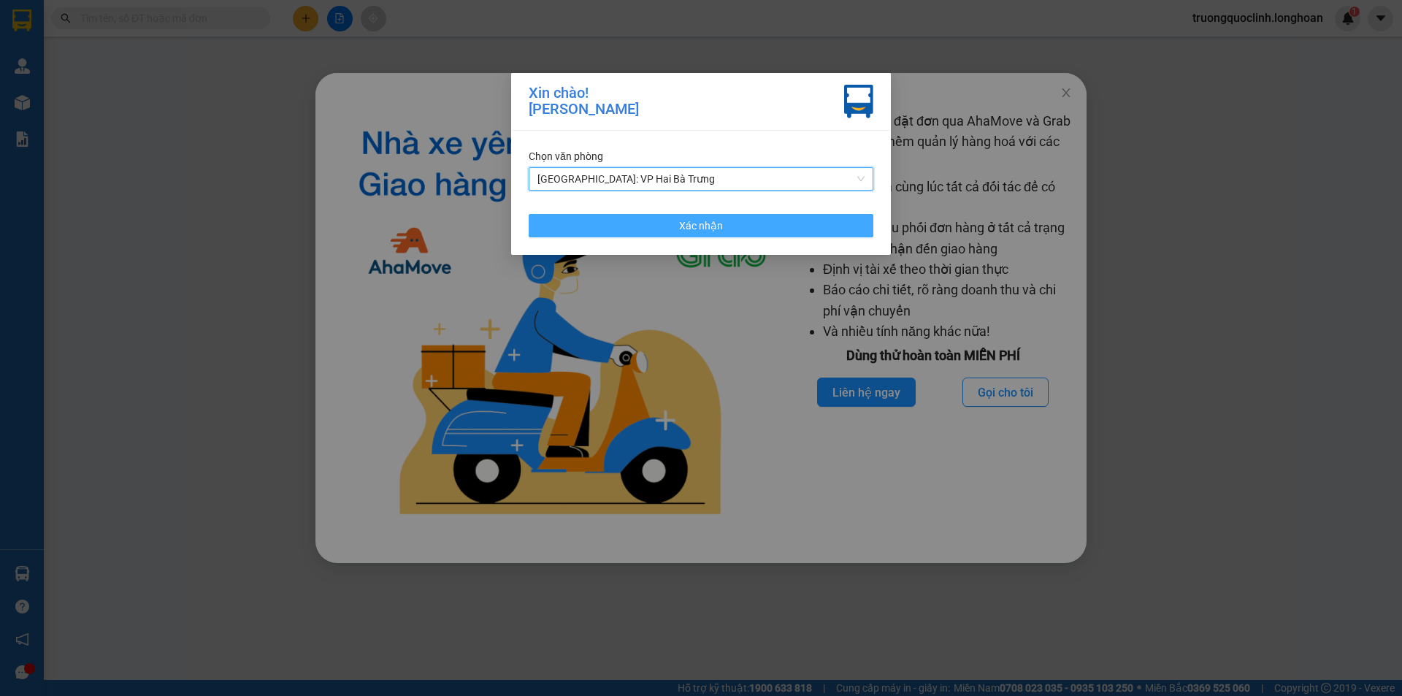
click at [652, 224] on button "Xác nhận" at bounding box center [701, 225] width 345 height 23
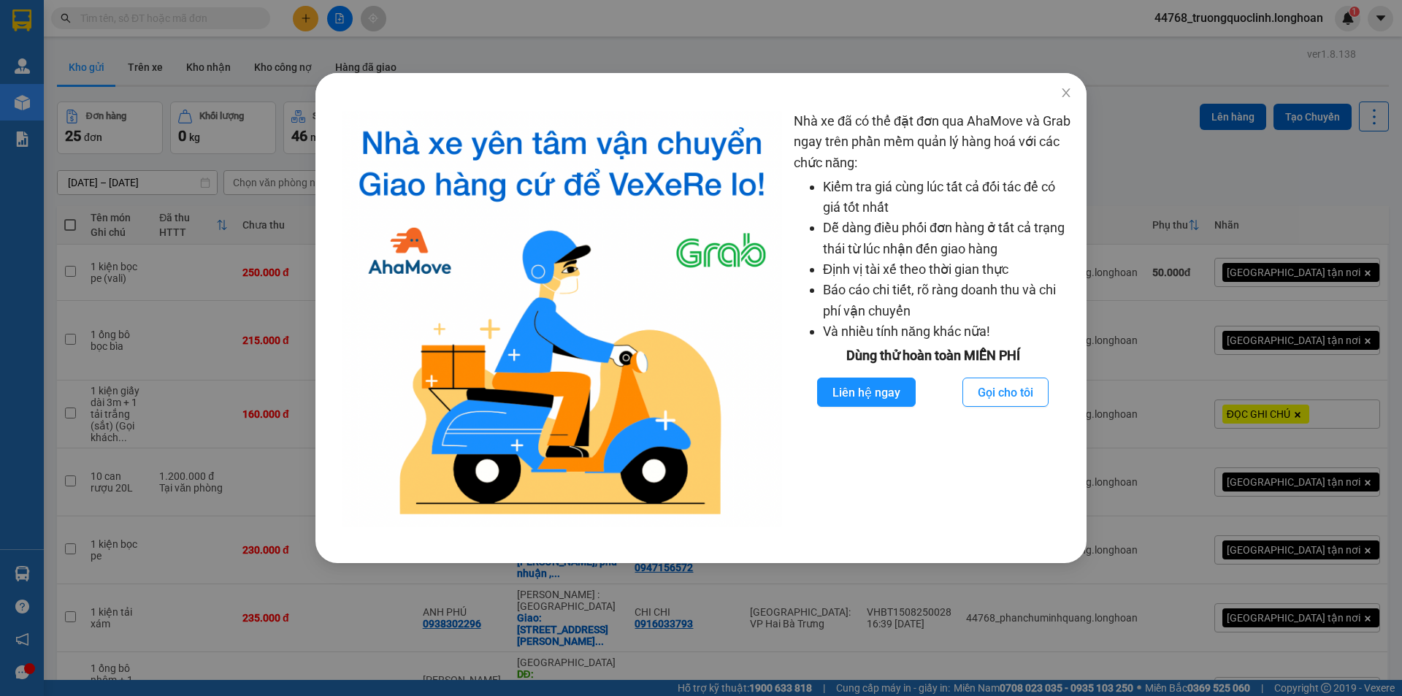
click at [184, 289] on div "Nhà xe đã có thể đặt đơn qua AhaMove và Grab ngay trên phần mềm quản lý hàng ho…" at bounding box center [701, 348] width 1402 height 696
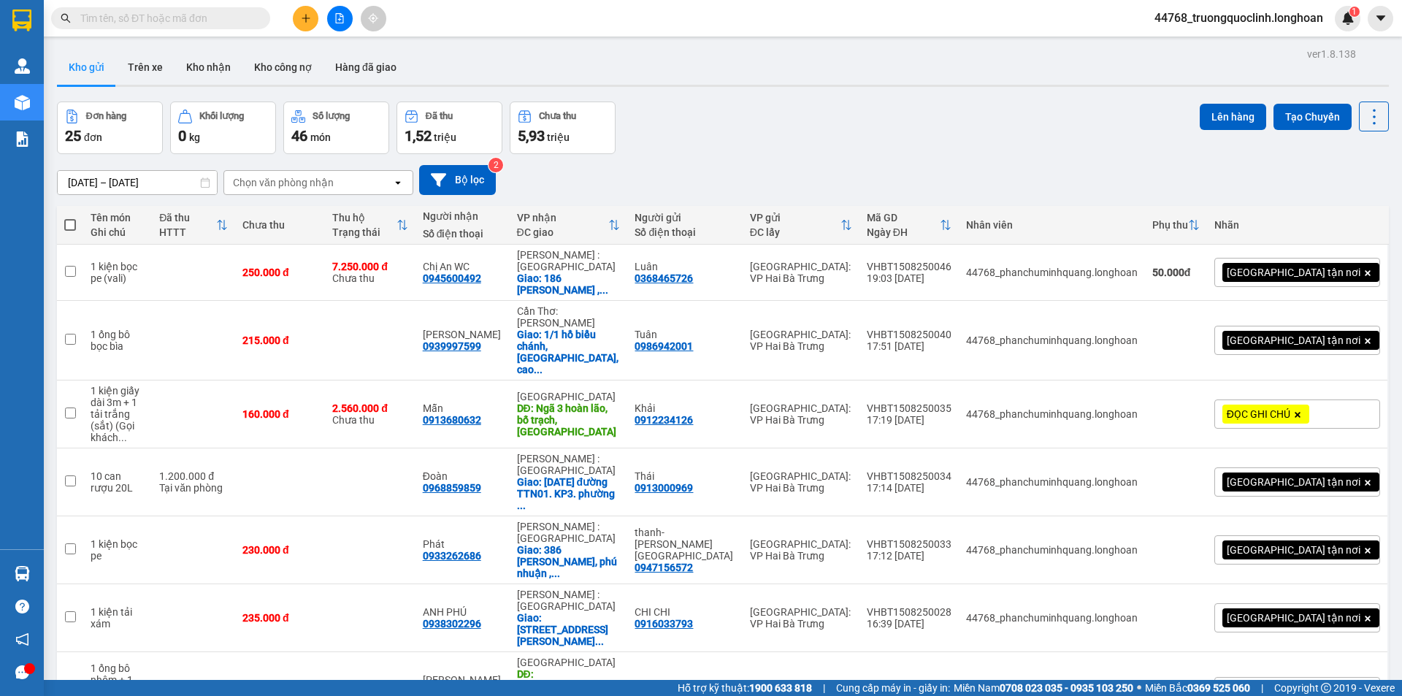
click at [872, 148] on div "Đơn hàng 25 đơn Khối lượng 0 kg Số lượng 46 món Đã thu 1,52 triệu Chưa thu 5,93…" at bounding box center [723, 127] width 1332 height 53
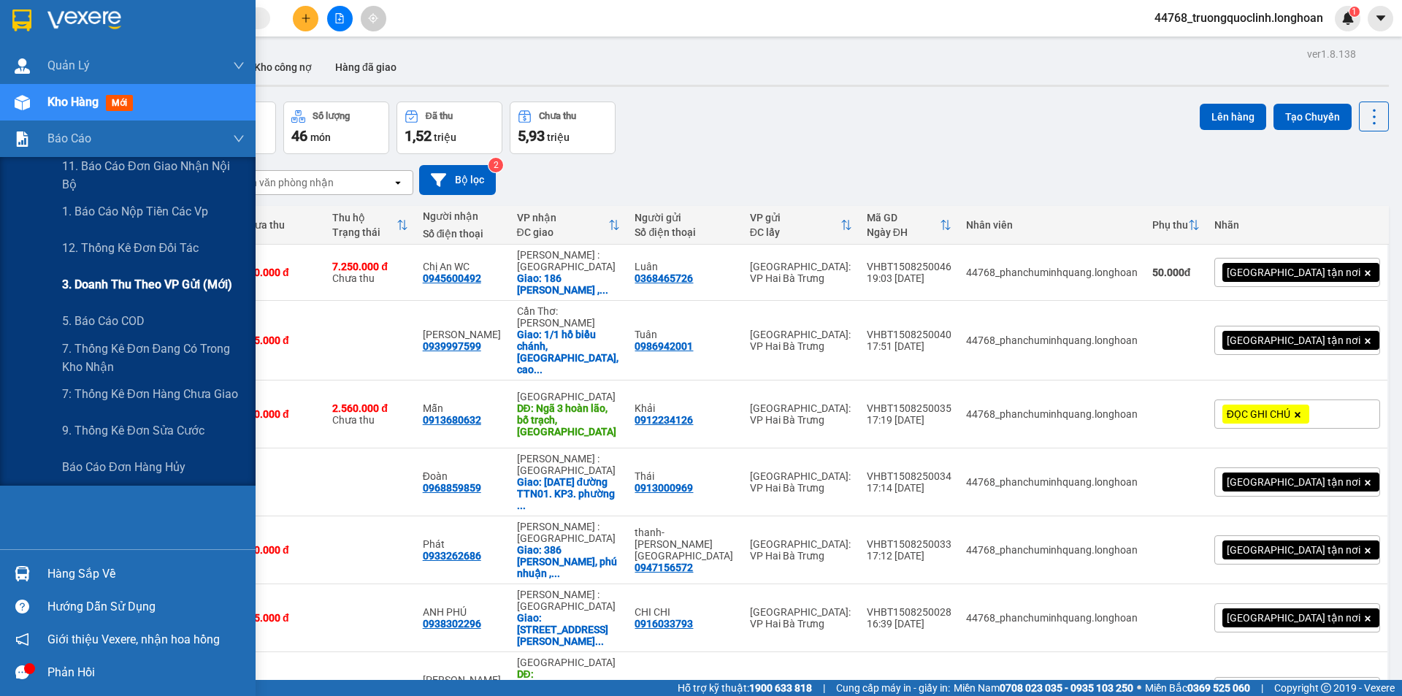
click at [142, 271] on div "3. Doanh Thu theo VP Gửi (mới)" at bounding box center [153, 284] width 183 height 37
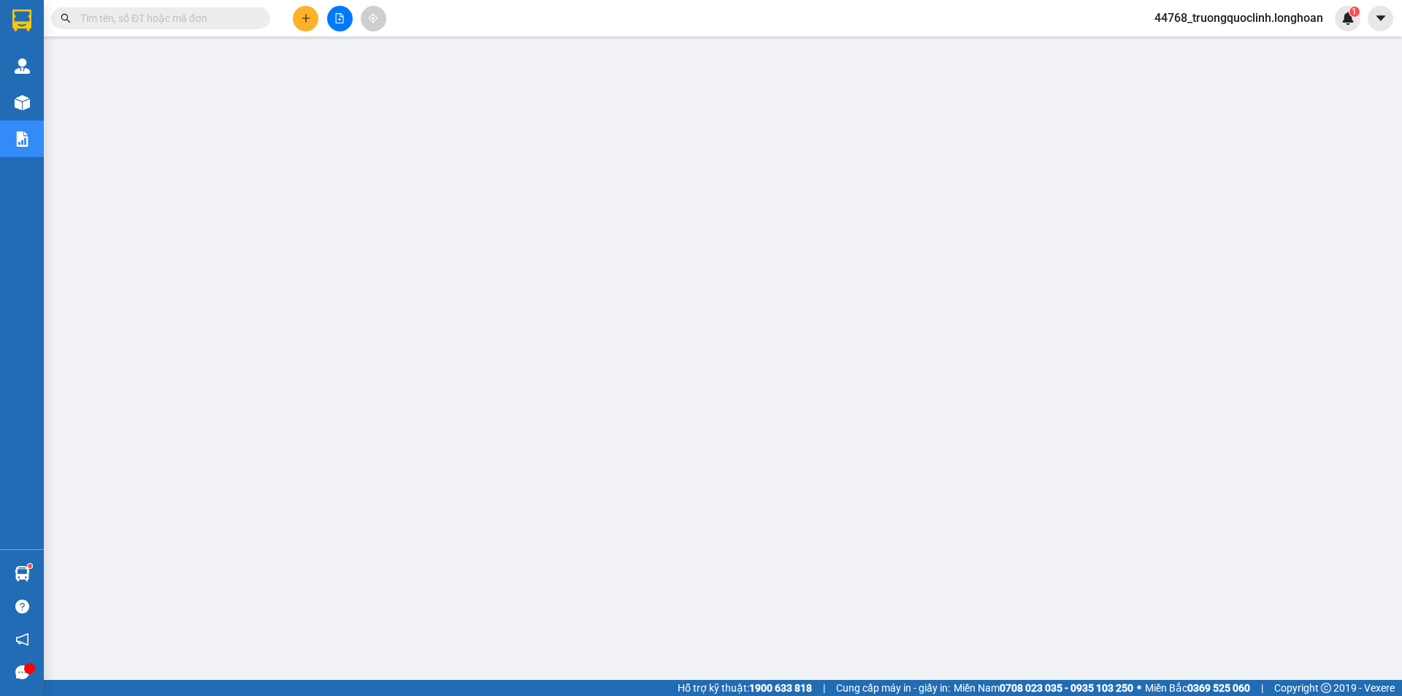
click at [200, 15] on input "text" at bounding box center [166, 18] width 172 height 16
paste input "VHBT1508250027"
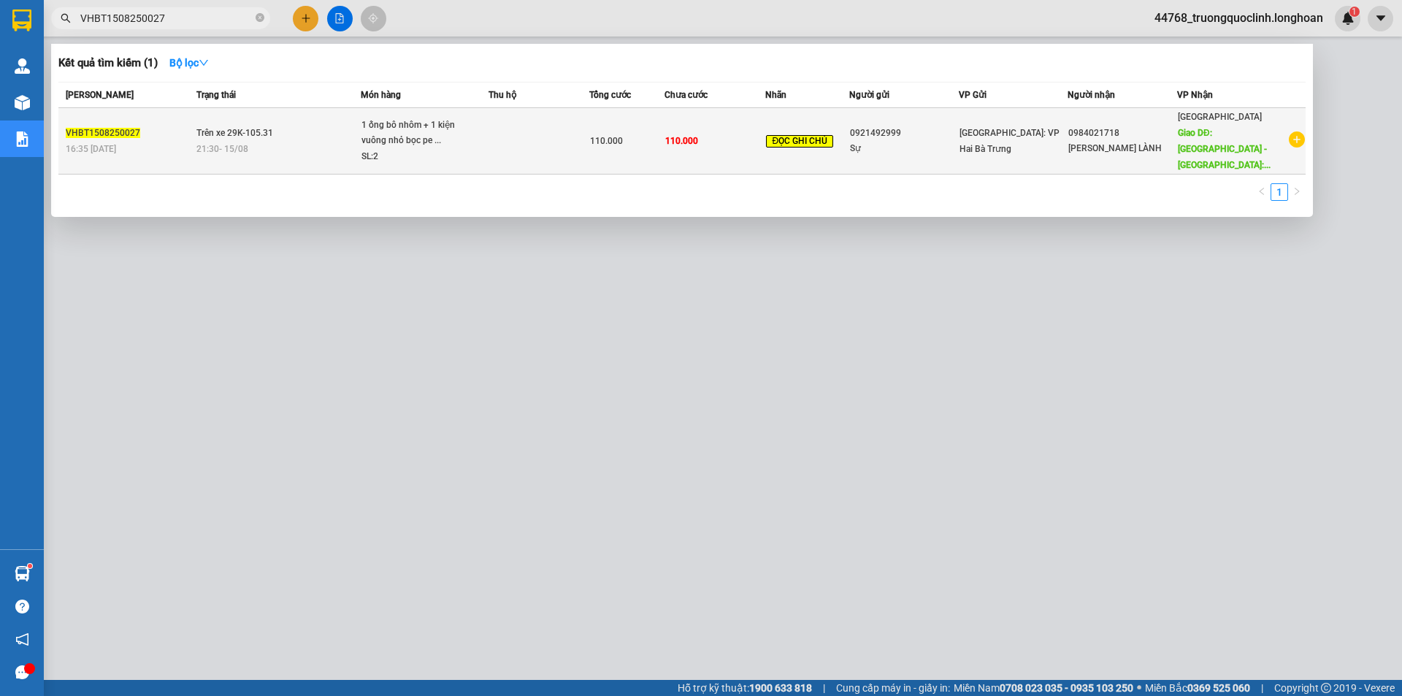
type input "VHBT1508250027"
click at [664, 133] on div "110.000" at bounding box center [627, 141] width 74 height 16
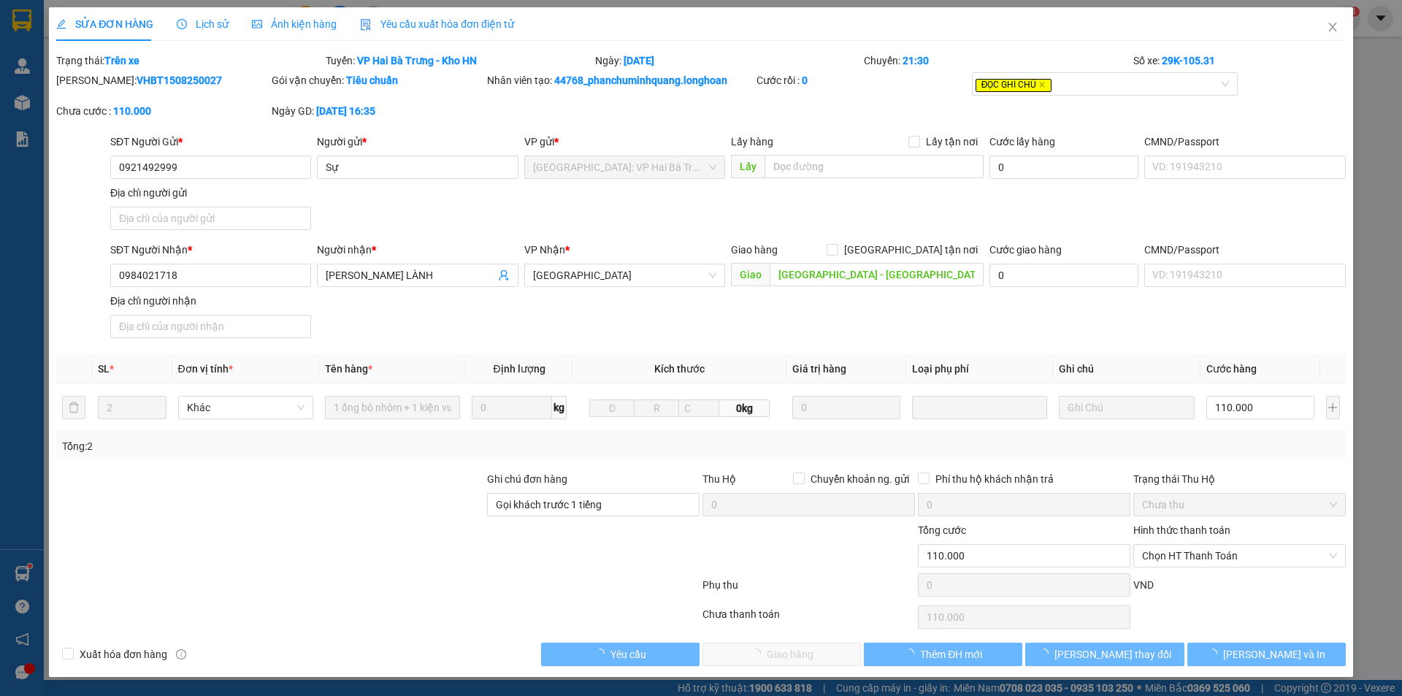
type input "0921492999"
type input "Sự"
type input "0984021718"
type input "[PERSON_NAME] LÀNH"
type input "[GEOGRAPHIC_DATA] - [GEOGRAPHIC_DATA]: Chành xe Ngọc, Vòng xoay Thuận Thảo Tuy …"
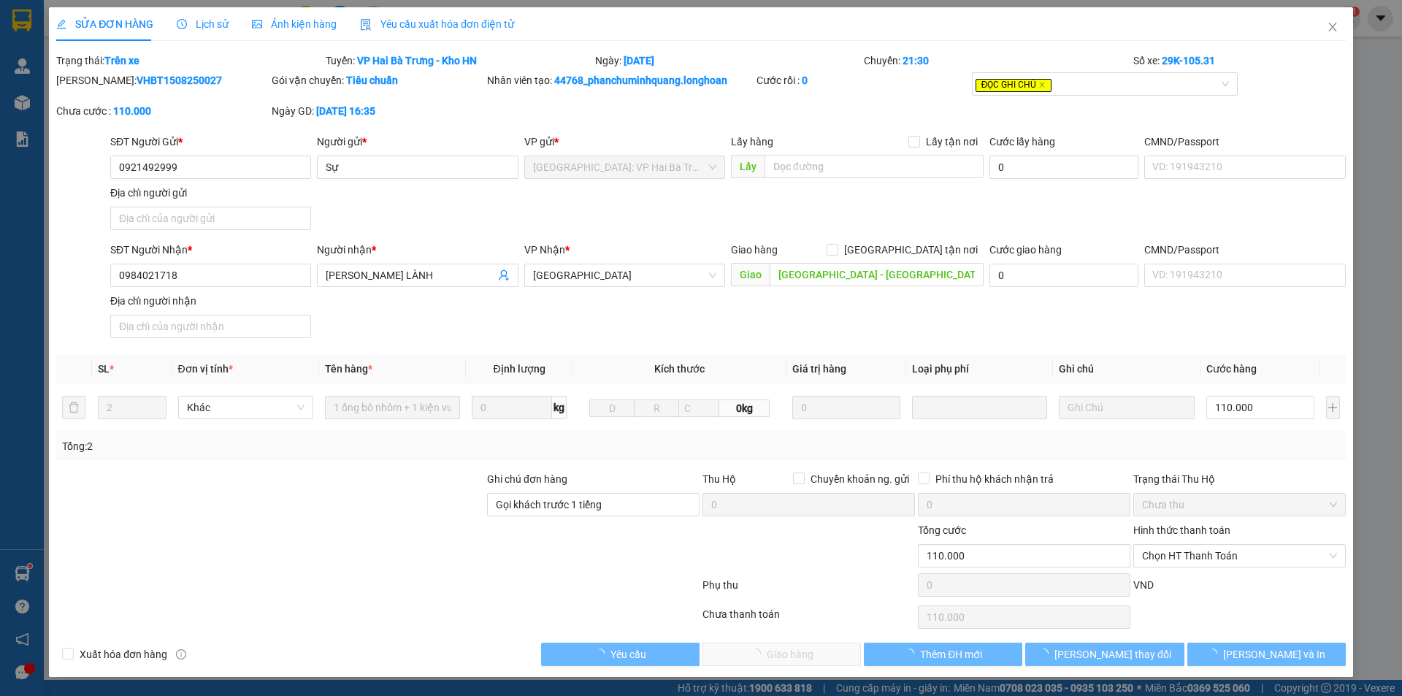
type input "Gọi khách trước 1 tiếng"
type input "110.000"
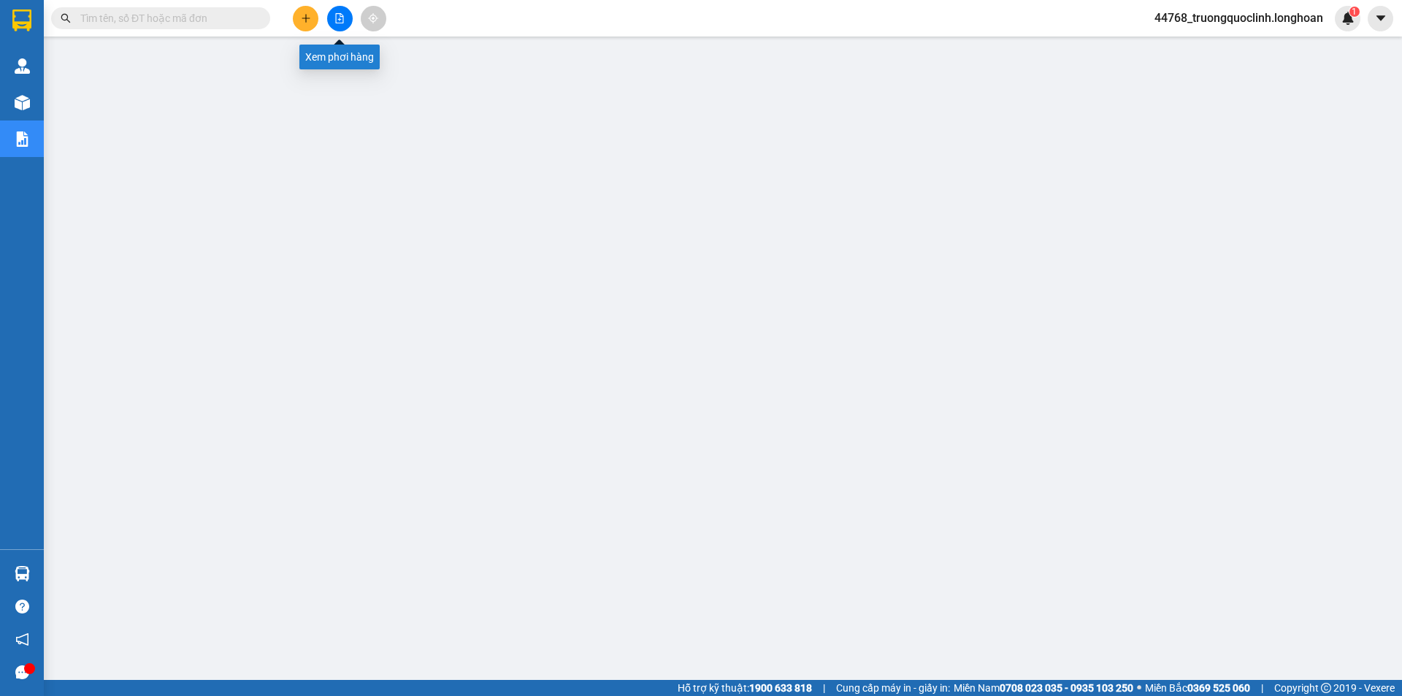
click at [339, 17] on icon "file-add" at bounding box center [339, 18] width 10 height 10
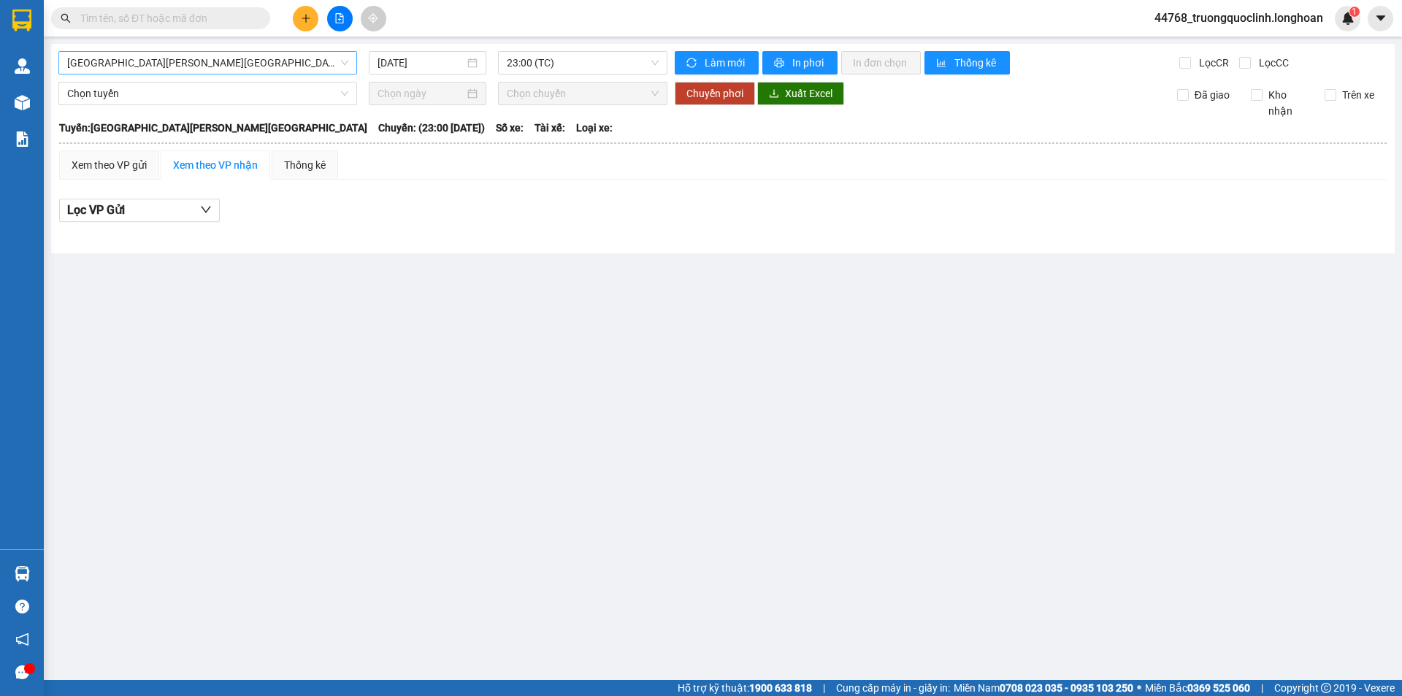
click at [220, 64] on span "Hải Phòng - Hà Nội" at bounding box center [207, 63] width 281 height 22
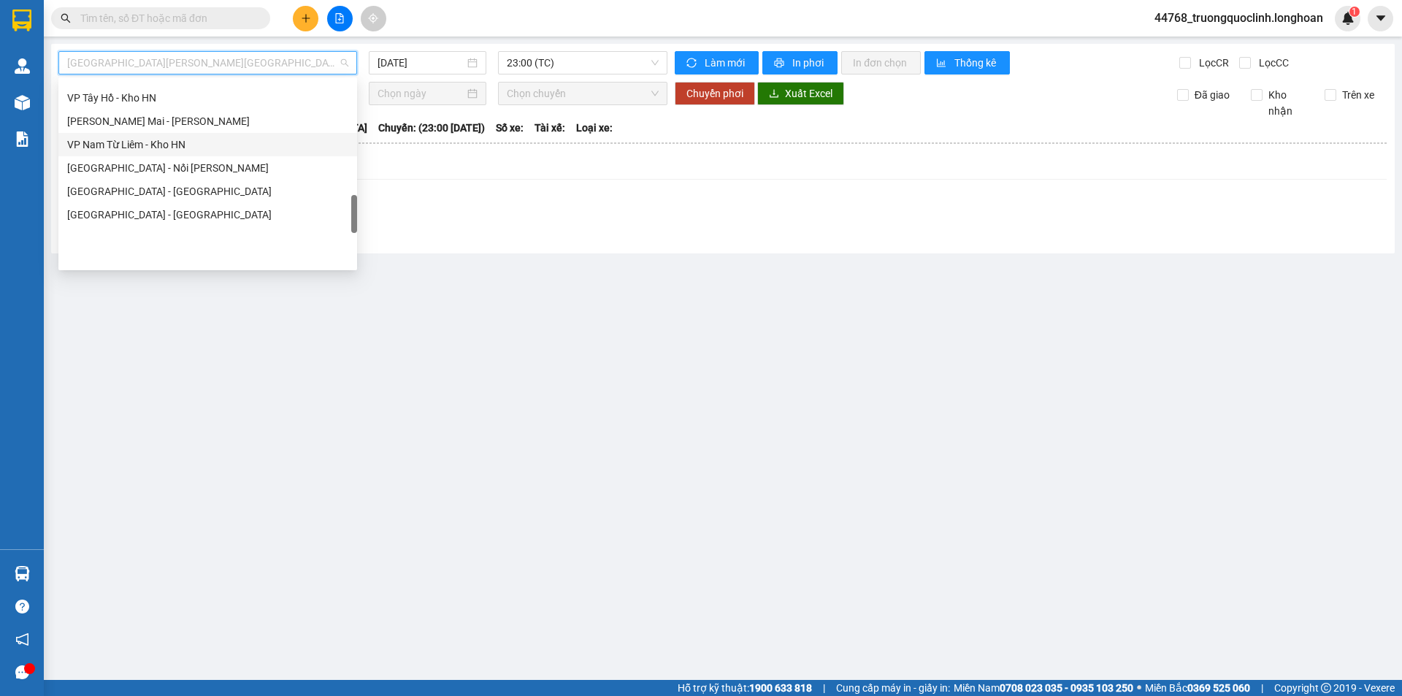
scroll to position [739, 0]
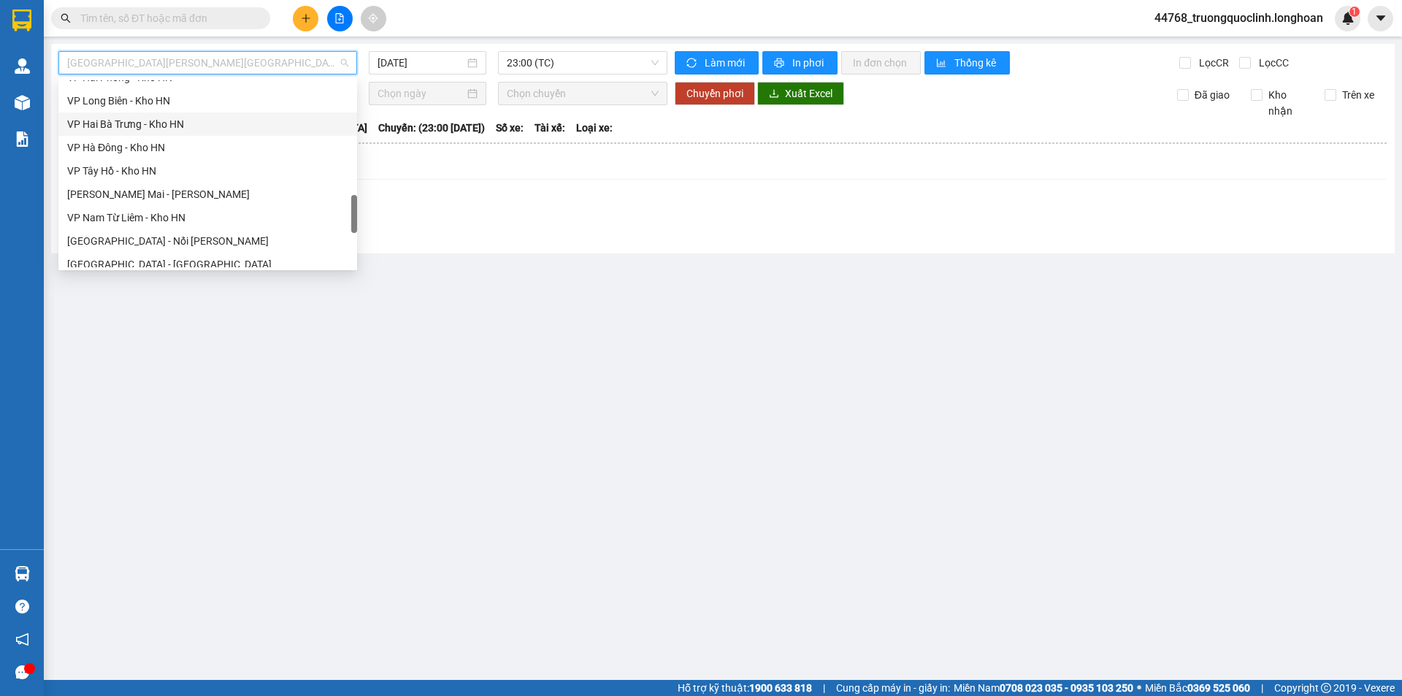
click at [152, 121] on div "VP Hai Bà Trưng - Kho HN" at bounding box center [207, 124] width 281 height 16
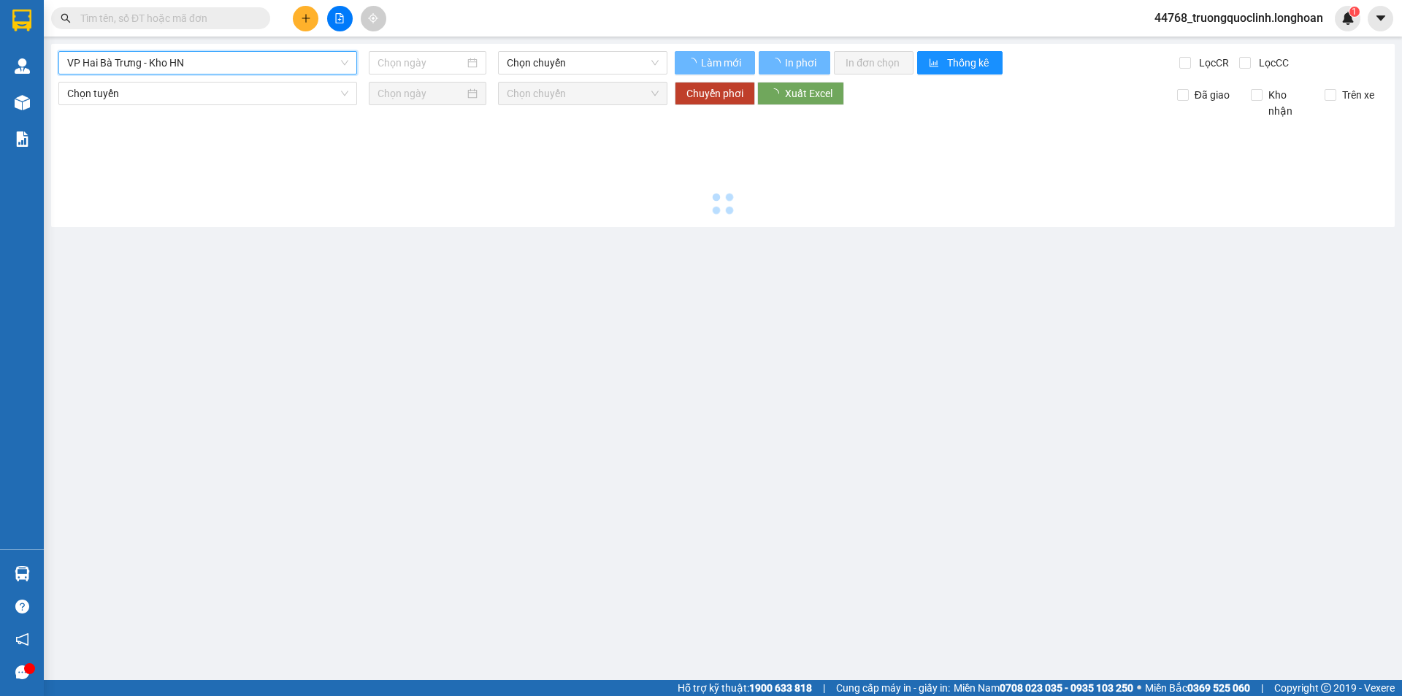
type input "[DATE]"
